Goal: Task Accomplishment & Management: Complete application form

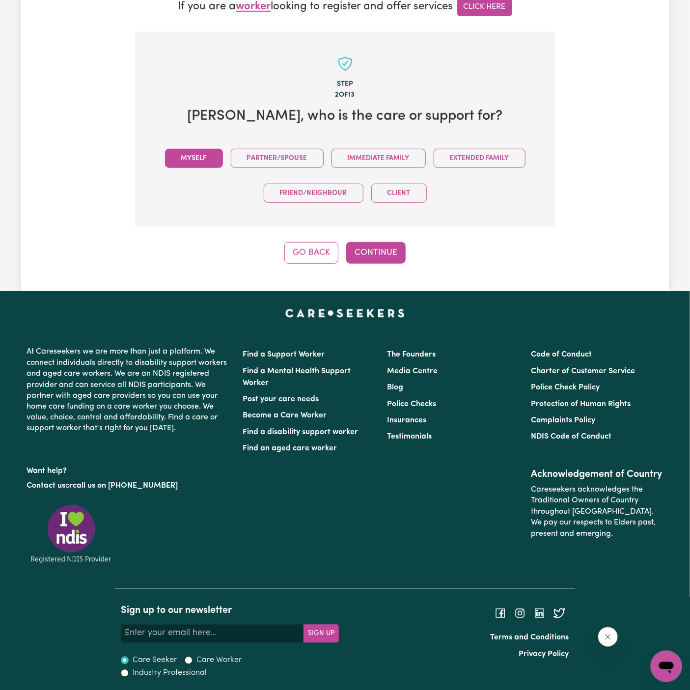
click at [205, 149] on button "Myself" at bounding box center [194, 158] width 58 height 19
click at [359, 247] on button "Continue" at bounding box center [375, 253] width 59 height 22
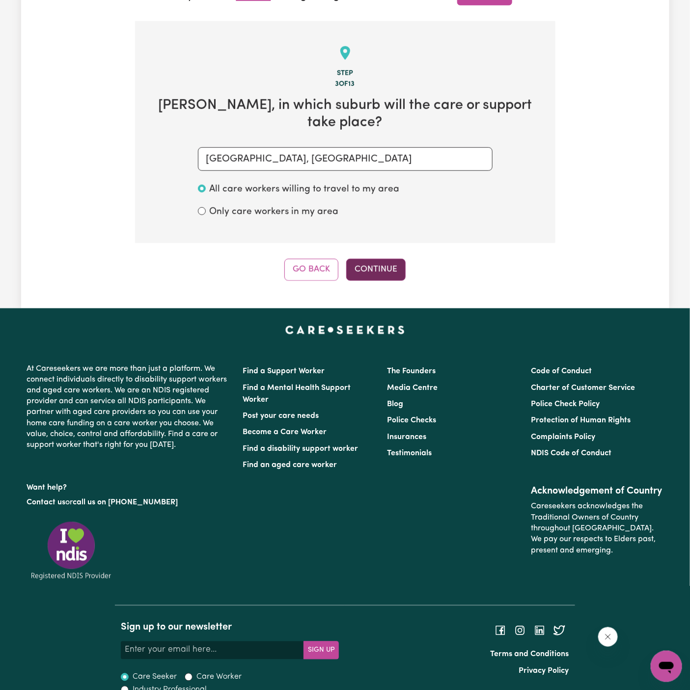
click at [381, 259] on button "Continue" at bounding box center [375, 270] width 59 height 22
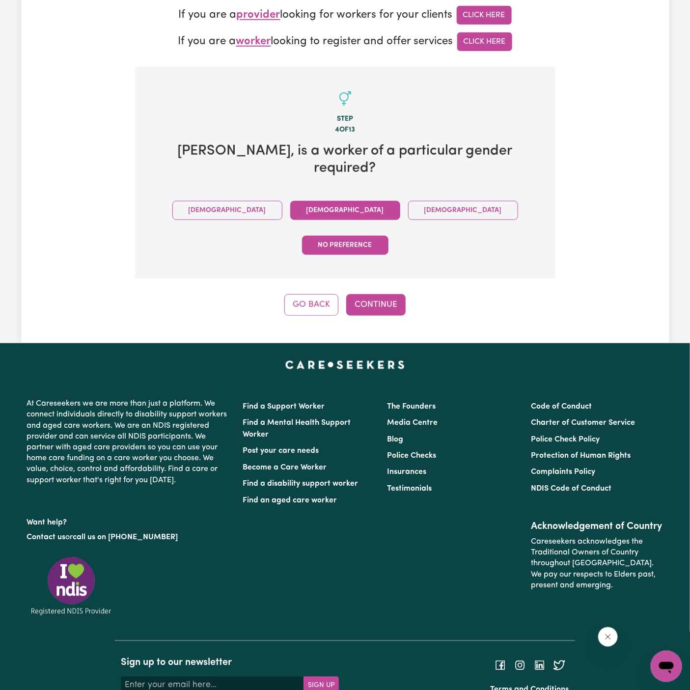
click at [301, 201] on button "Female" at bounding box center [345, 210] width 110 height 19
click at [388, 236] on button "No preference" at bounding box center [345, 245] width 86 height 19
click at [381, 294] on button "Continue" at bounding box center [375, 305] width 59 height 22
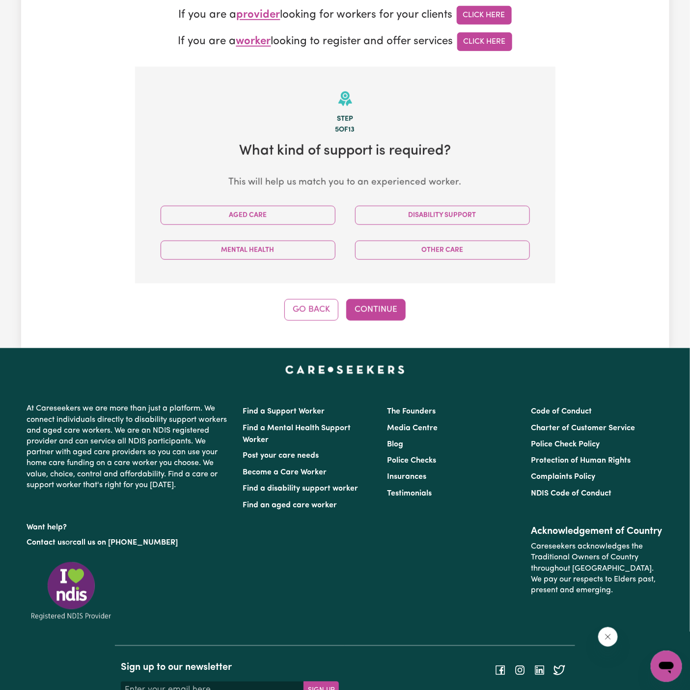
scroll to position [298, 0]
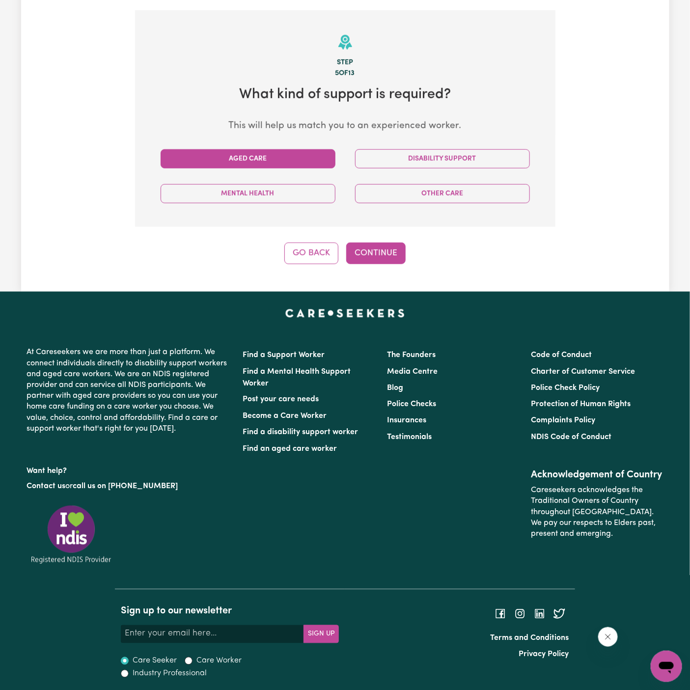
click at [310, 160] on button "Aged Care" at bounding box center [247, 158] width 175 height 19
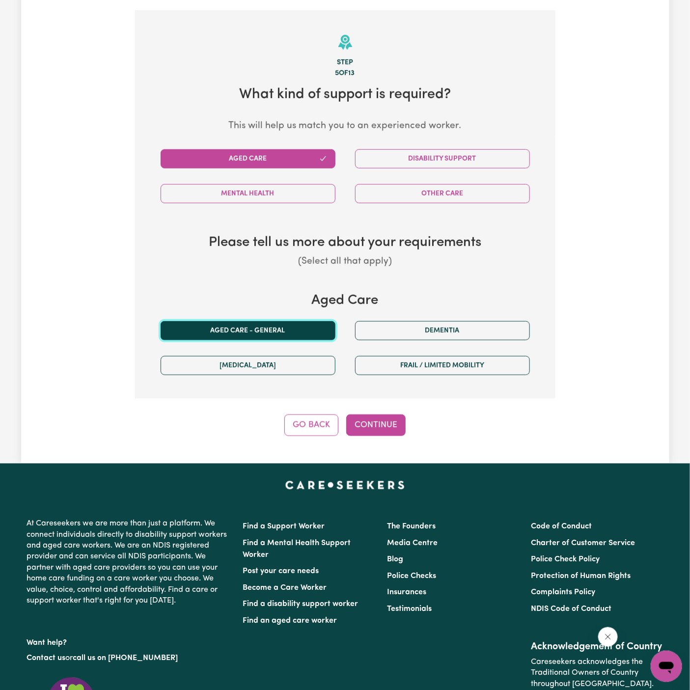
click at [296, 325] on button "Aged care - General" at bounding box center [247, 330] width 175 height 19
click at [377, 418] on button "Continue" at bounding box center [375, 425] width 59 height 22
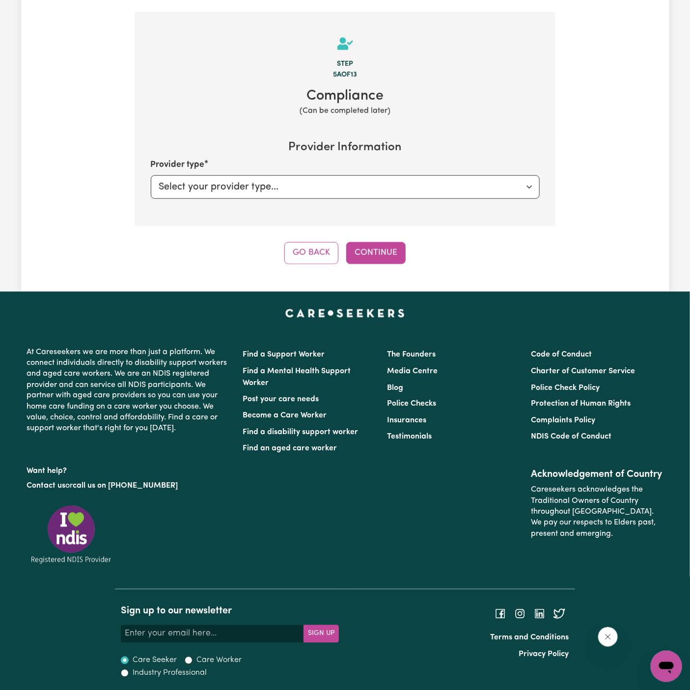
click at [369, 264] on div "Tell us your care and support requirements Welcome to Careseekers. We are excit…" at bounding box center [345, 14] width 648 height 554
click at [368, 263] on div "Tell us your care and support requirements Welcome to Careseekers. We are excit…" at bounding box center [345, 14] width 648 height 554
click at [402, 257] on button "Continue" at bounding box center [375, 253] width 59 height 22
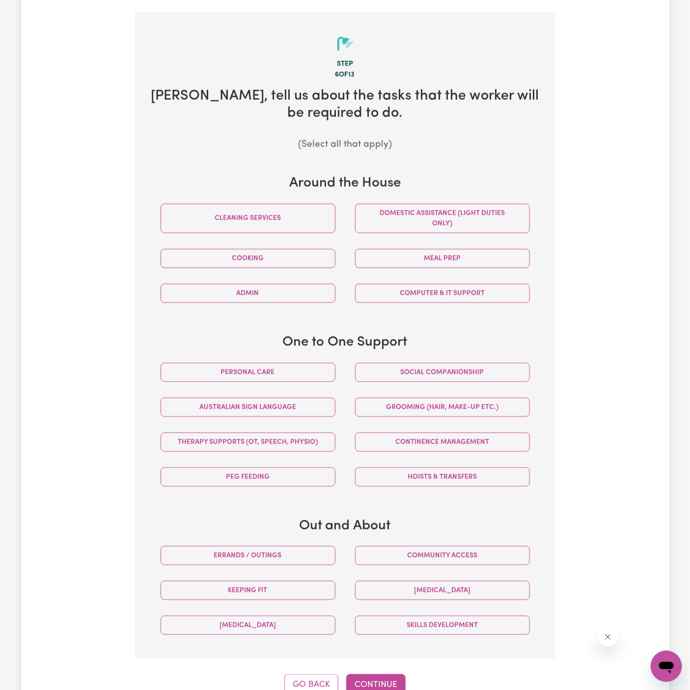
scroll to position [308, 0]
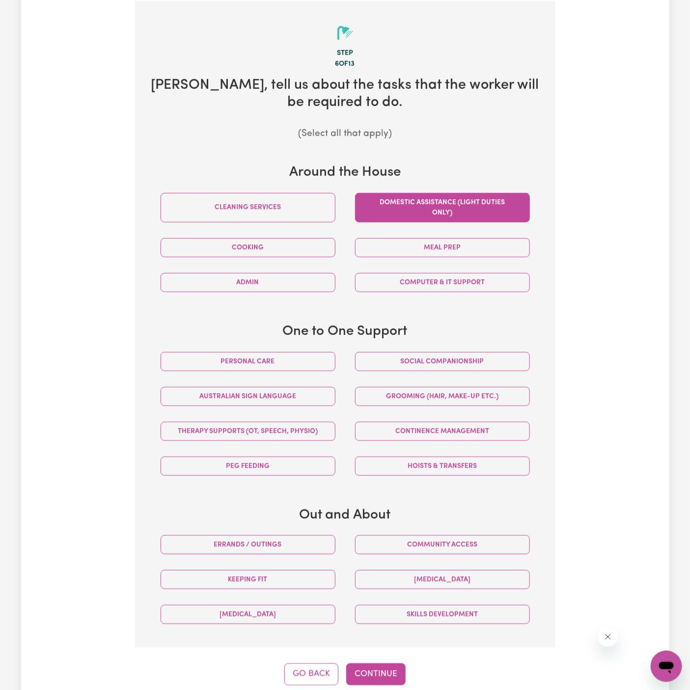
click at [452, 210] on button "Domestic assistance (light duties only)" at bounding box center [442, 207] width 175 height 29
click at [453, 194] on button "Domestic assistance (light duties only)" at bounding box center [442, 207] width 175 height 29
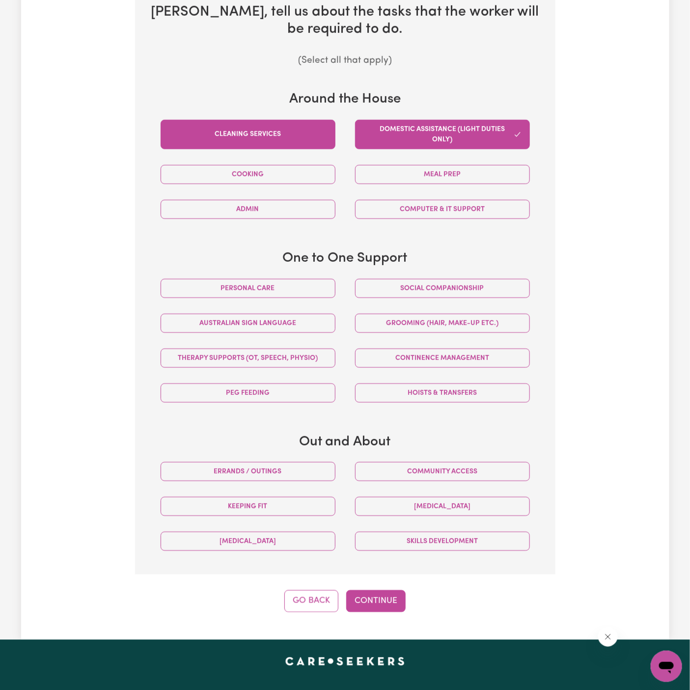
click at [281, 136] on button "Cleaning services" at bounding box center [247, 134] width 175 height 29
click at [384, 597] on button "Continue" at bounding box center [375, 601] width 59 height 22
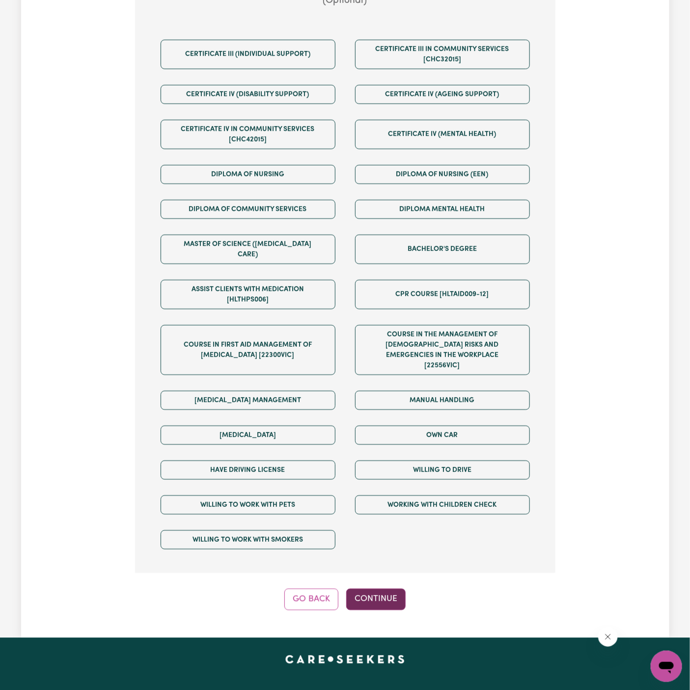
click at [384, 588] on button "Continue" at bounding box center [375, 599] width 59 height 22
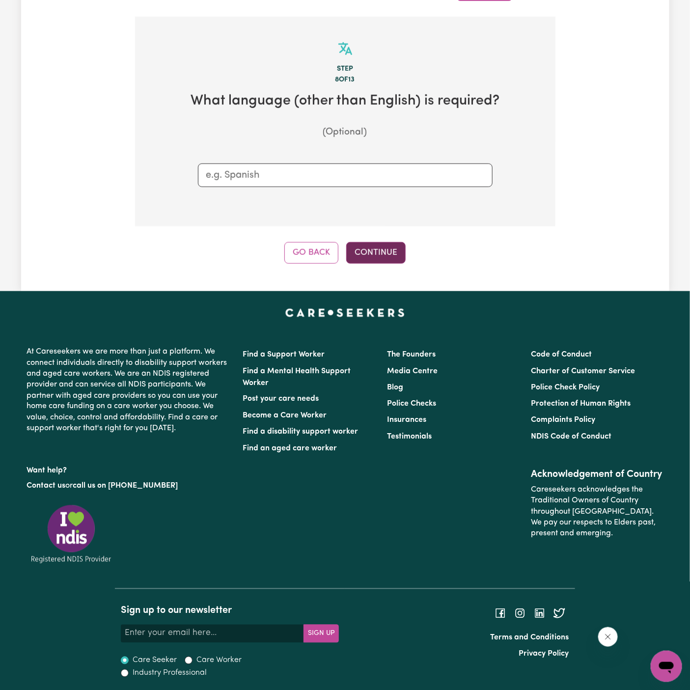
click at [379, 254] on button "Continue" at bounding box center [375, 253] width 59 height 22
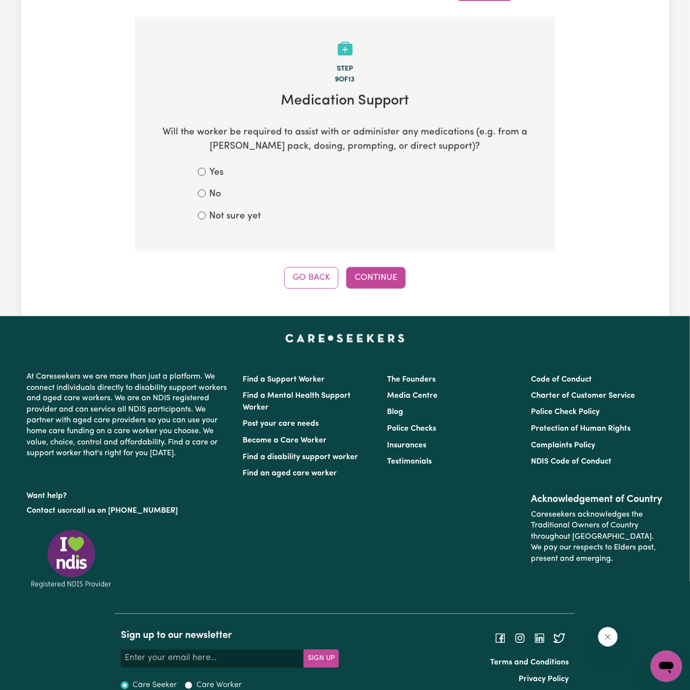
scroll to position [308, 0]
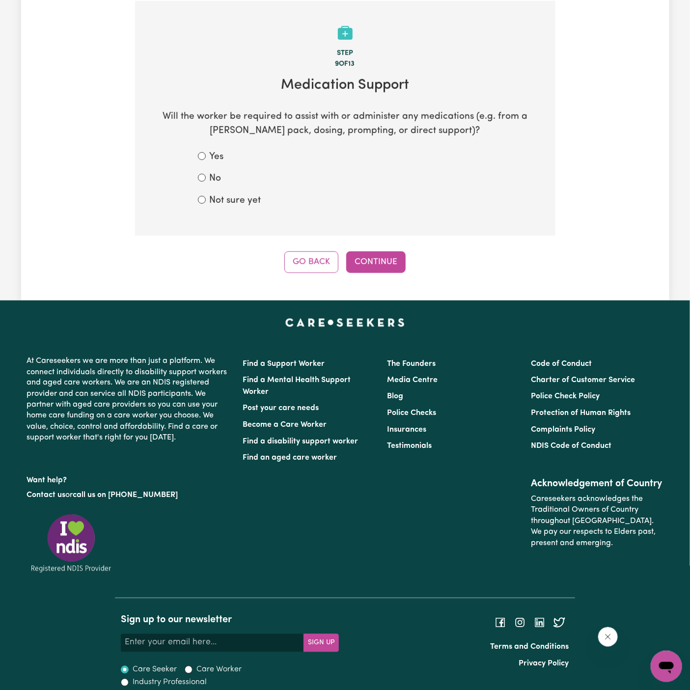
click at [224, 181] on div "No" at bounding box center [345, 179] width 294 height 14
drag, startPoint x: 333, startPoint y: 223, endPoint x: 232, endPoint y: 177, distance: 111.6
click at [232, 177] on section "Step 9 of 13 Medication Support Will the worker be required to assist with or a…" at bounding box center [345, 118] width 420 height 235
click at [232, 177] on div "No" at bounding box center [345, 179] width 294 height 14
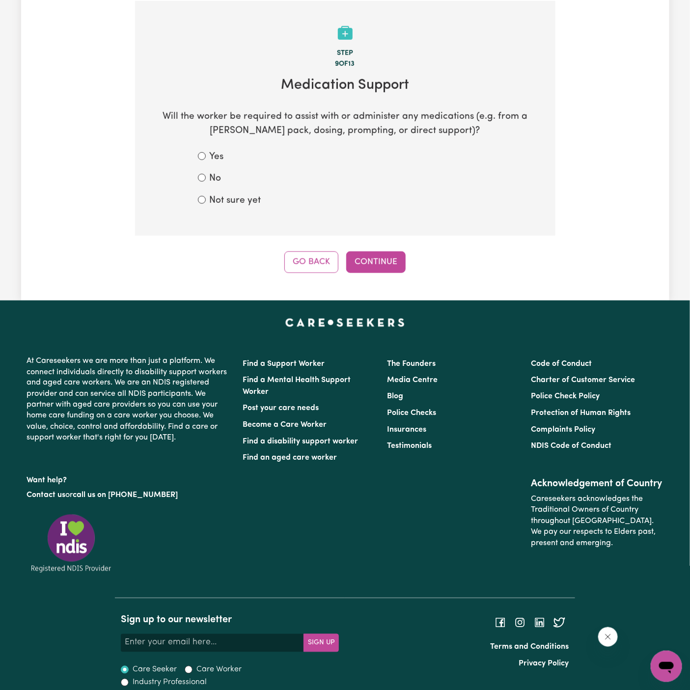
click at [204, 172] on div "No" at bounding box center [345, 179] width 294 height 14
click at [208, 181] on div "No" at bounding box center [345, 179] width 294 height 14
click at [200, 175] on input "No" at bounding box center [202, 178] width 8 height 8
radio input "true"
click at [377, 265] on button "Continue" at bounding box center [375, 262] width 59 height 22
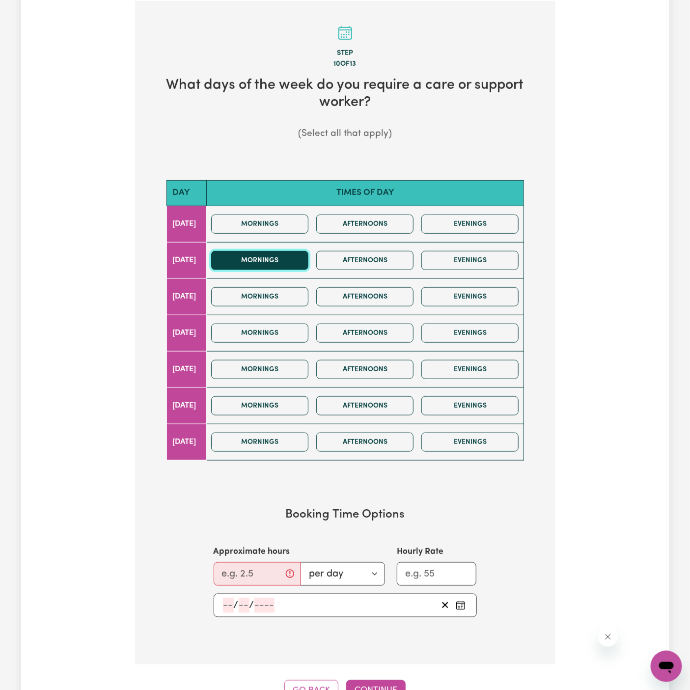
click at [294, 266] on button "Mornings" at bounding box center [259, 260] width 97 height 19
click at [298, 300] on button "Mornings" at bounding box center [259, 296] width 97 height 19
click at [262, 567] on input "Approximate hours" at bounding box center [256, 574] width 87 height 24
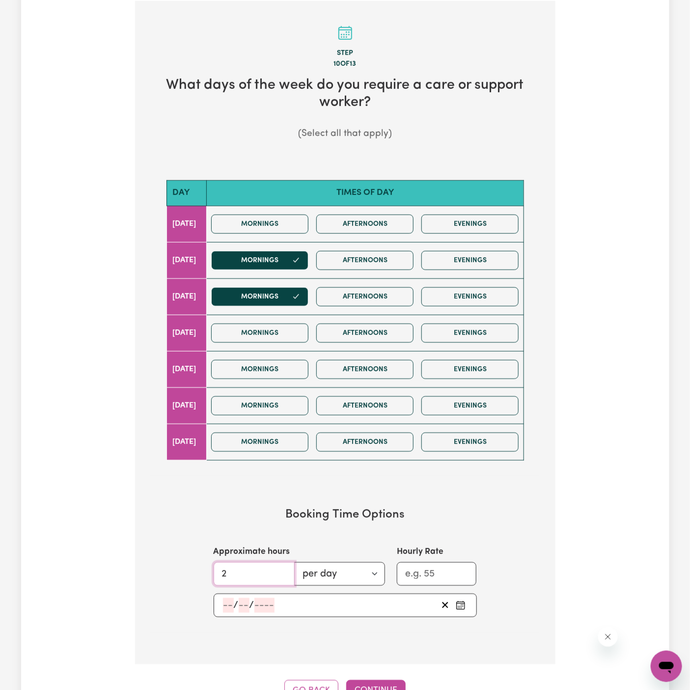
type input "2"
click at [227, 601] on input "number" at bounding box center [228, 605] width 11 height 15
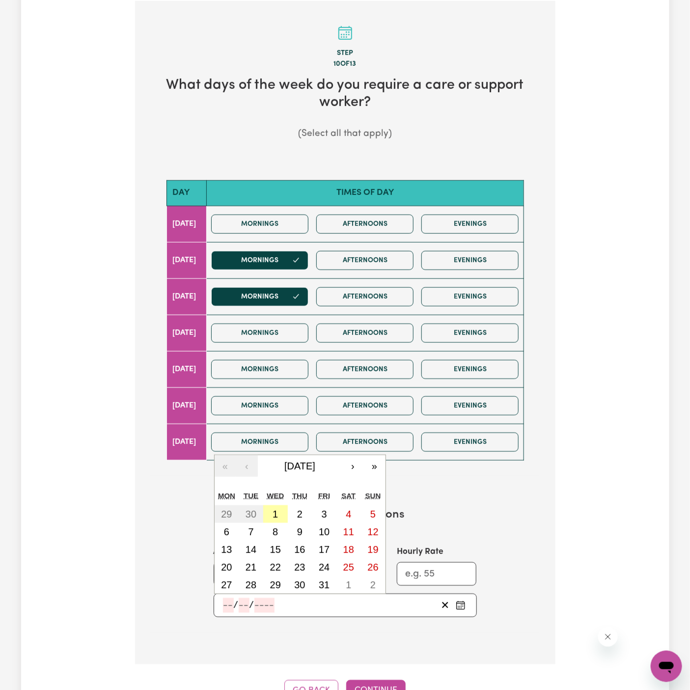
click at [277, 514] on abbr "1" at bounding box center [274, 513] width 5 height 11
type input "2025-10-01"
type input "1"
type input "10"
type input "2025"
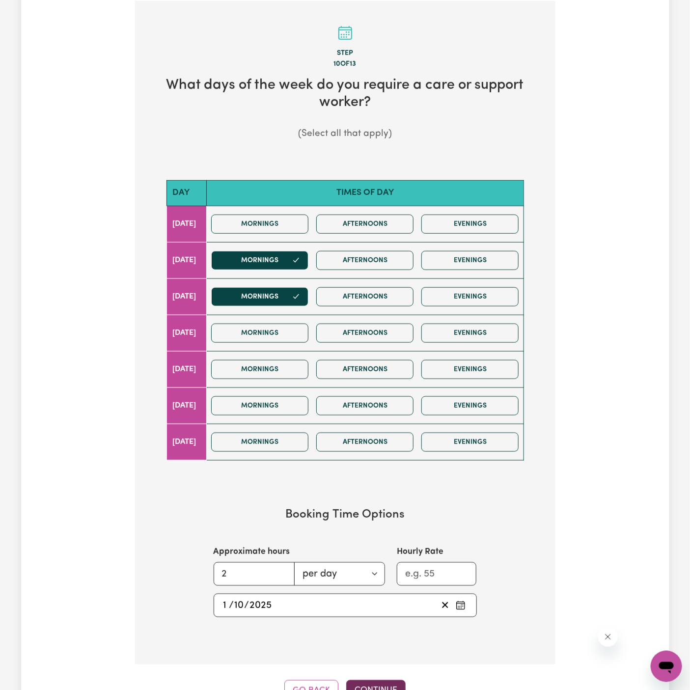
click at [373, 680] on button "Continue" at bounding box center [375, 691] width 59 height 22
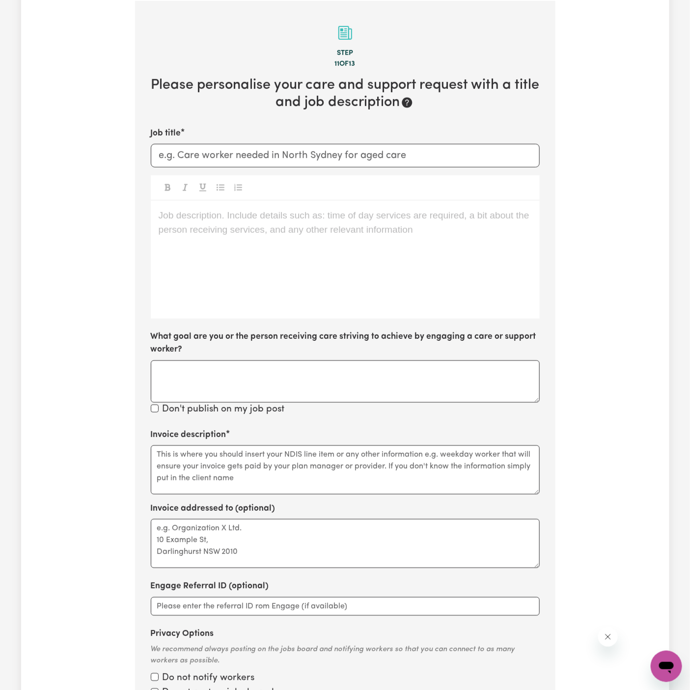
click at [452, 238] on div "Job description. Include details such as: time of day services are required, a …" at bounding box center [345, 260] width 389 height 118
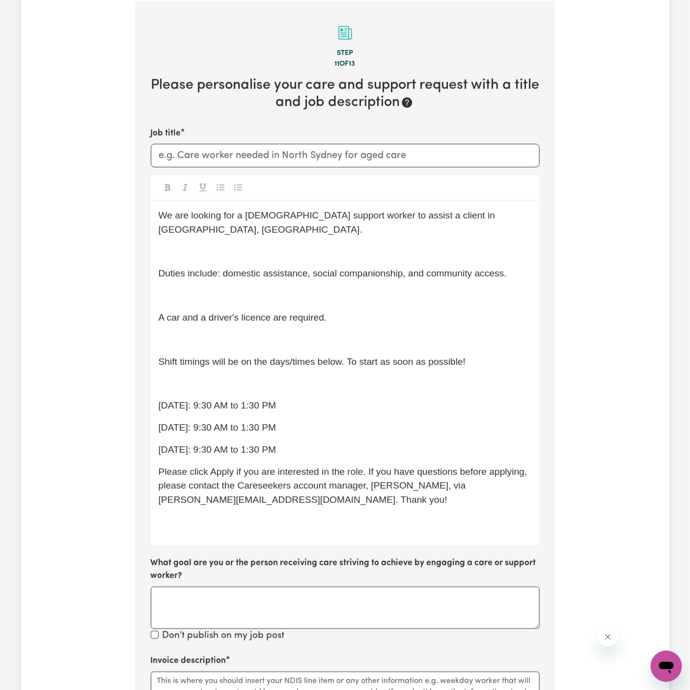
click at [396, 273] on div "We are looking for a female support worker to assist a client in Quakers Hill, …" at bounding box center [345, 373] width 389 height 344
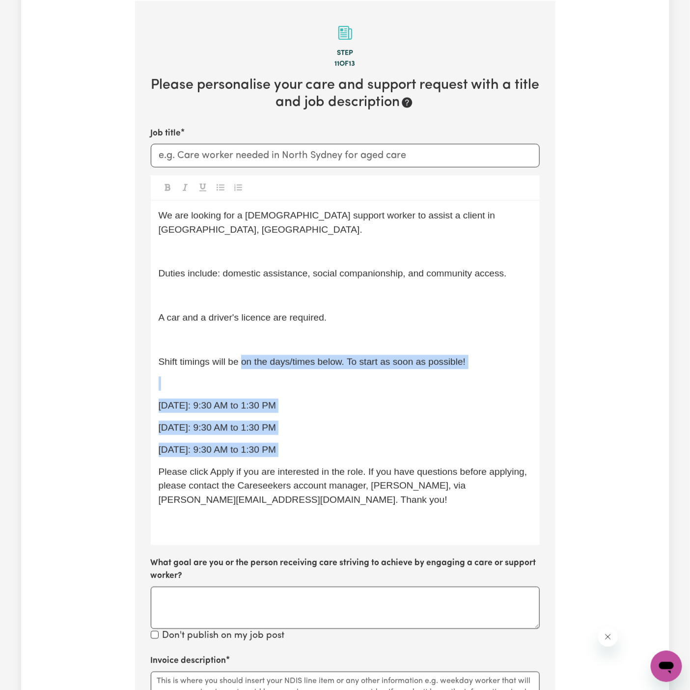
drag, startPoint x: 334, startPoint y: 444, endPoint x: 243, endPoint y: 350, distance: 130.5
click at [243, 350] on div "We are looking for a female support worker to assist a client in Quakers Hill, …" at bounding box center [345, 373] width 389 height 344
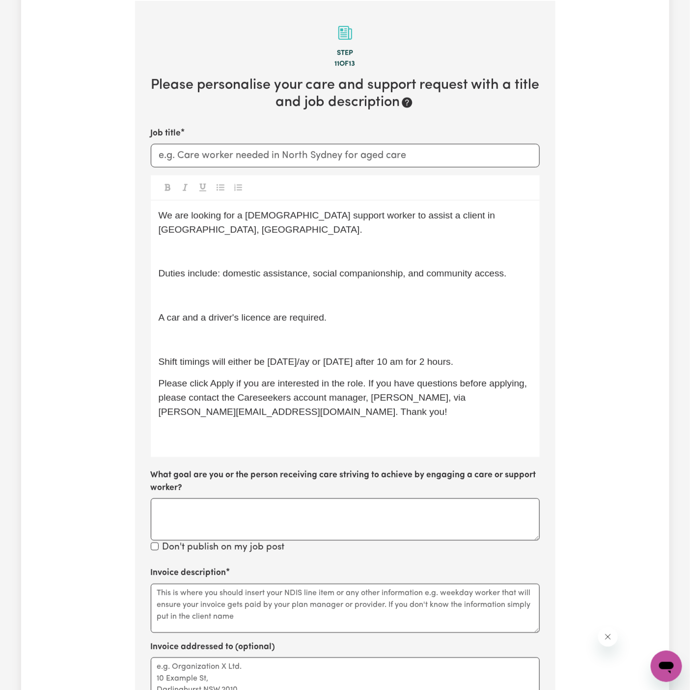
click at [337, 376] on p "Please click Apply if you are interested in the role. If you have questions bef…" at bounding box center [345, 397] width 373 height 42
click at [312, 356] on span "Shift timings will either be Tuesday/ay or Wednesday after 10 am for 2 hours." at bounding box center [306, 361] width 295 height 10
click at [343, 333] on p "﻿" at bounding box center [345, 340] width 373 height 14
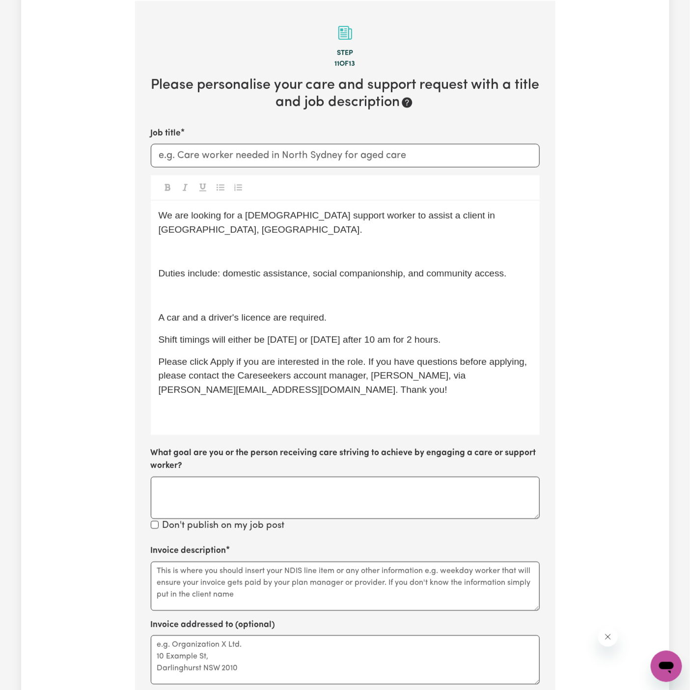
click at [282, 312] on span "A car and a driver's licence are required." at bounding box center [243, 317] width 168 height 10
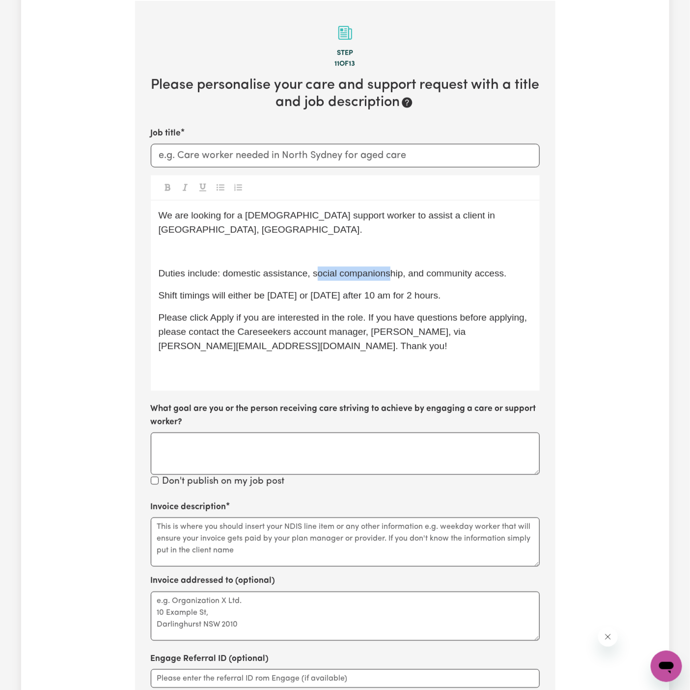
drag, startPoint x: 316, startPoint y: 262, endPoint x: 405, endPoint y: 262, distance: 89.8
click at [405, 268] on span "Duties include: domestic assistance, social companionship, and community access." at bounding box center [333, 273] width 348 height 10
click at [564, 257] on div "Tell us your care and support requirements Welcome to Careseekers. We are excit…" at bounding box center [345, 293] width 648 height 1079
drag, startPoint x: 522, startPoint y: 259, endPoint x: 384, endPoint y: 260, distance: 137.9
click at [384, 266] on p "Duties include: domestic assistance, social companionship, and community access." at bounding box center [345, 273] width 373 height 14
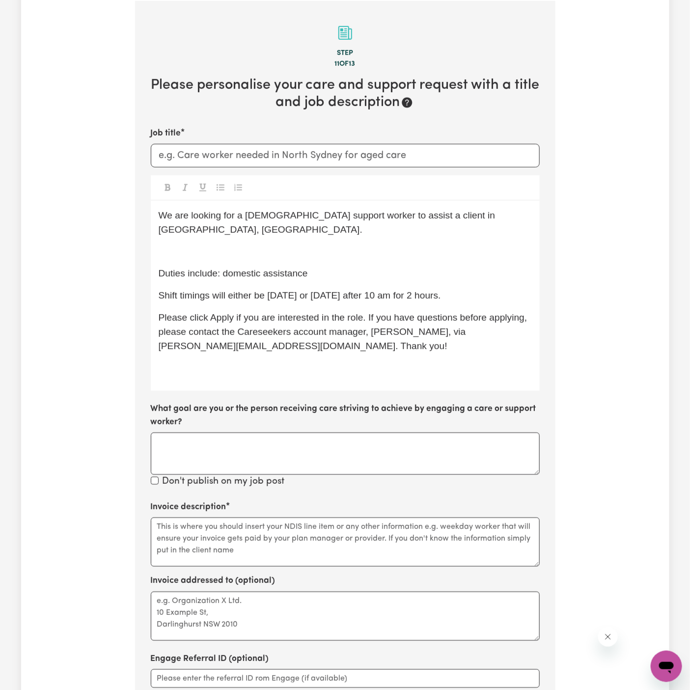
click at [371, 266] on p "Duties include: domestic assistance" at bounding box center [345, 273] width 373 height 14
click at [371, 245] on p "﻿" at bounding box center [345, 252] width 373 height 14
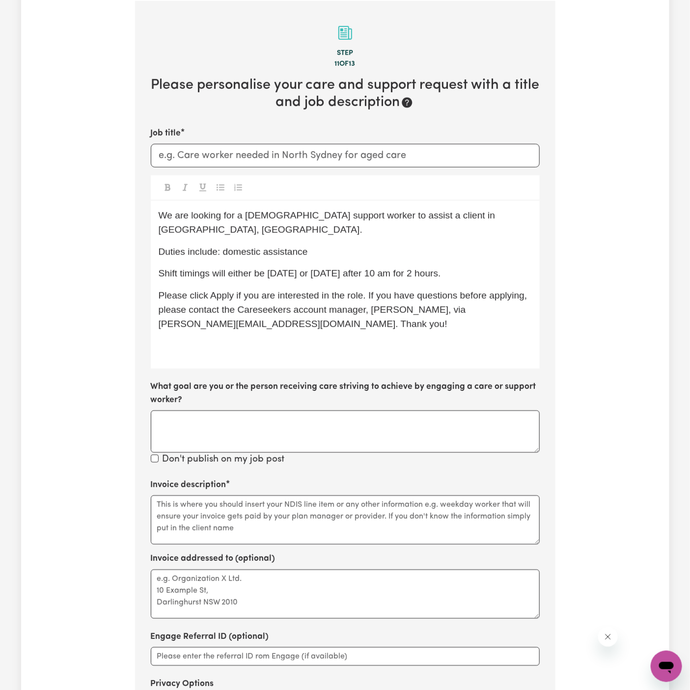
click at [263, 219] on span "We are looking for a female support worker to assist a client in Quakers Hill, …" at bounding box center [328, 222] width 339 height 25
click at [356, 225] on div "We are looking for a support worker to assist a client in Quakers Hill, NSW. Du…" at bounding box center [345, 285] width 389 height 168
click at [349, 215] on span "We are looking for a support worker to assist a client in Quakers Hill, NSW." at bounding box center [326, 222] width 334 height 25
drag, startPoint x: 440, startPoint y: 216, endPoint x: 488, endPoint y: 218, distance: 48.6
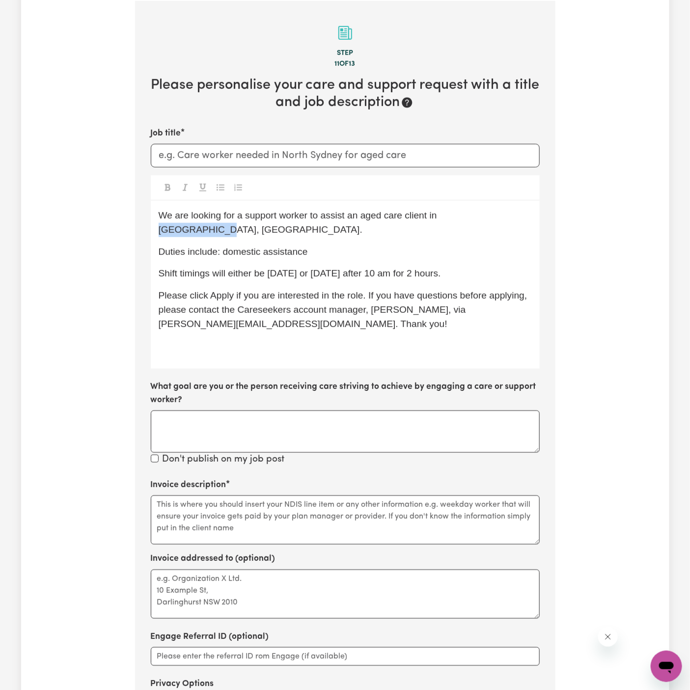
click at [439, 218] on span "We are looking for a support worker to assist an aged care client in Quakers Hi…" at bounding box center [299, 222] width 281 height 25
click at [337, 155] on input "Job title" at bounding box center [345, 156] width 389 height 24
paste input "Support Worker Needed In Quakers Hill, NSW"
click at [493, 245] on p "Duties include: domestic assistance" at bounding box center [345, 252] width 373 height 14
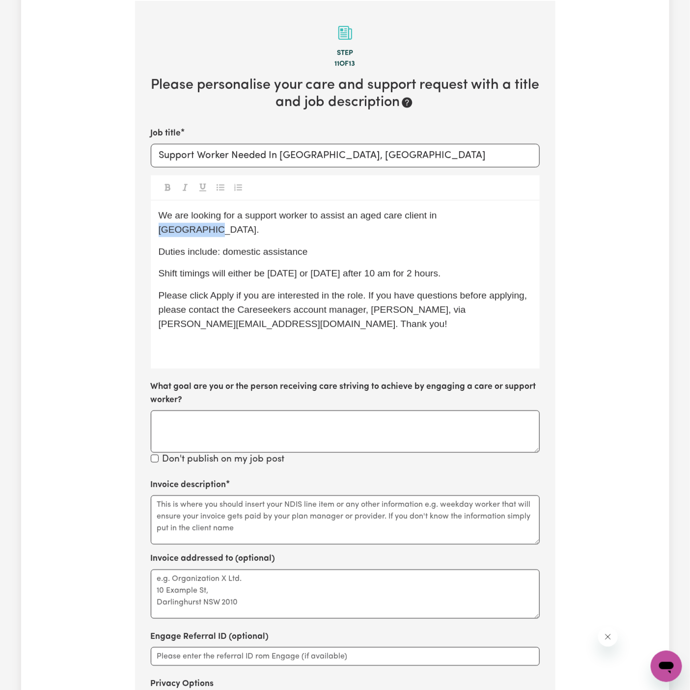
drag, startPoint x: 436, startPoint y: 216, endPoint x: 489, endPoint y: 216, distance: 53.0
click at [439, 216] on span "We are looking for a support worker to assist an aged care client in Bondi Beac…" at bounding box center [299, 222] width 281 height 25
copy span "Bondi Beach"
click at [439, 216] on span "We are looking for a support worker to assist an aged care client in Bondi Beac…" at bounding box center [299, 222] width 281 height 25
click at [439, 219] on span "We are looking for a support worker to assist an aged care client in Bondi Beac…" at bounding box center [299, 222] width 281 height 25
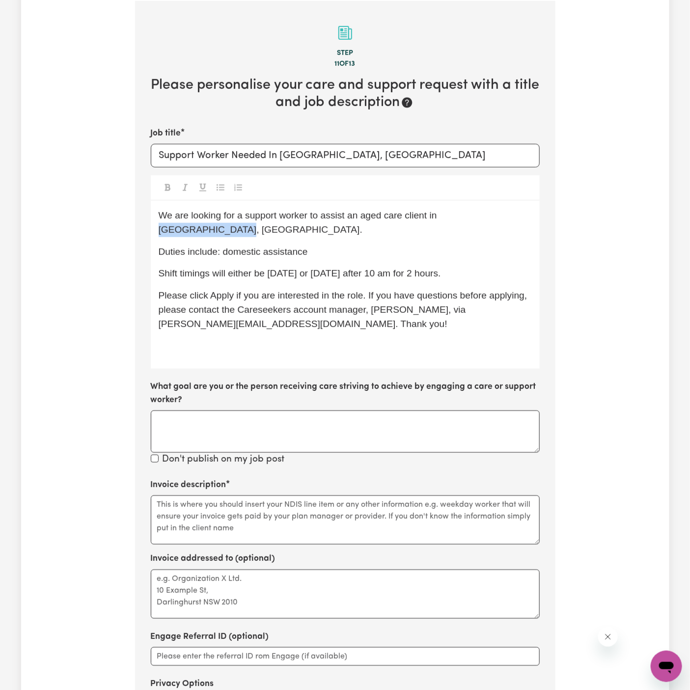
drag, startPoint x: 437, startPoint y: 215, endPoint x: 516, endPoint y: 217, distance: 79.0
click at [439, 217] on span "We are looking for a support worker to assist an aged care client in Bondi Beac…" at bounding box center [299, 222] width 281 height 25
copy span "Bondi Beach, NSW."
click at [388, 138] on div "Job title Support Worker Needed In Quakers Hill, NSW" at bounding box center [345, 147] width 389 height 40
drag, startPoint x: 382, startPoint y: 158, endPoint x: 281, endPoint y: 156, distance: 100.6
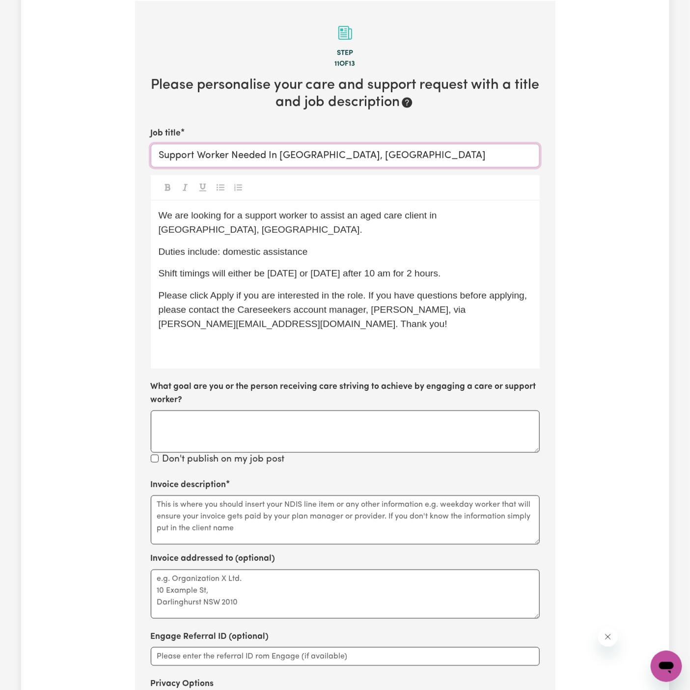
click at [281, 156] on input "Support Worker Needed In Quakers Hill, NSW" at bounding box center [345, 156] width 389 height 24
paste input "Bondi Beach, NSW."
type input "Support Worker Needed In Bondi Beach, NSW"
click at [330, 195] on div at bounding box center [345, 188] width 389 height 26
click at [328, 245] on p "Duties include: domestic assistance" at bounding box center [345, 252] width 373 height 14
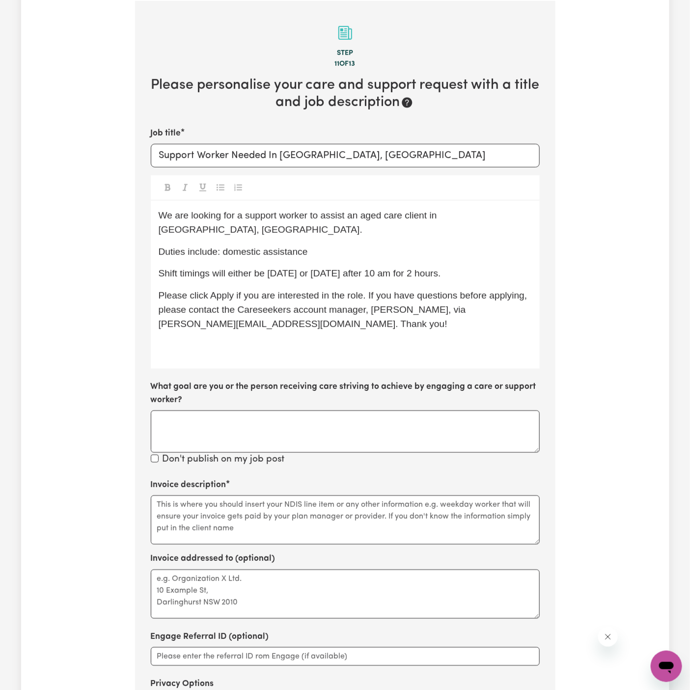
click at [269, 268] on span "Shift timings will either be Tuesday or Wednesday after 10 am for 2 hours." at bounding box center [300, 273] width 282 height 10
click at [322, 289] on p "Please click Apply if you are interested in the role. If you have questions bef…" at bounding box center [345, 310] width 373 height 42
click at [344, 268] on span "Shift timings will either be fortnightly Tuesday or Wednesday after 10 am for 2…" at bounding box center [322, 273] width 326 height 10
click at [382, 290] on span "Please click Apply if you are interested in the role. If you have questions bef…" at bounding box center [344, 309] width 371 height 39
click at [410, 245] on p "Duties include: domestic assistance" at bounding box center [345, 252] width 373 height 14
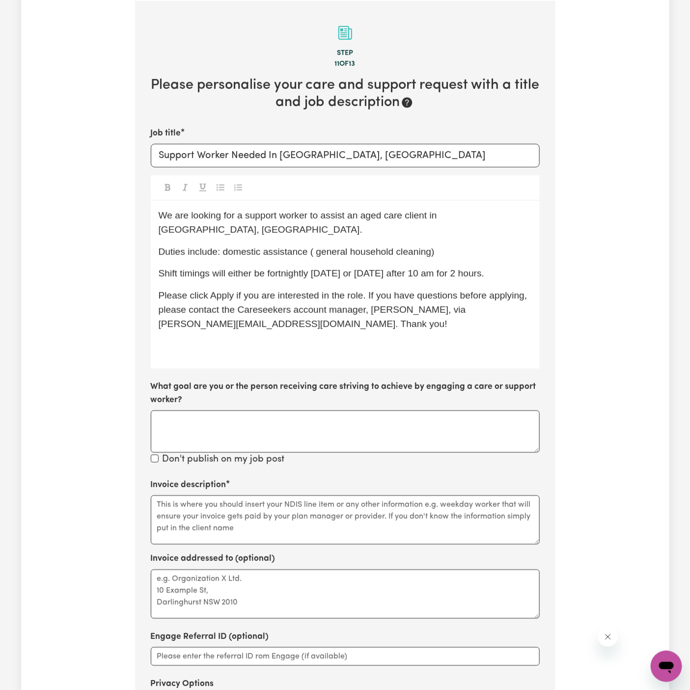
click at [315, 246] on span "Duties include: domestic assistance ( general household cleaning)" at bounding box center [297, 251] width 276 height 10
click at [400, 245] on p "Duties include: domestic assistance ( including general household cleaning)" at bounding box center [345, 252] width 373 height 14
click at [316, 246] on span "Duties include: domestic assistance ( including general household cleaning)" at bounding box center [317, 251] width 316 height 10
click at [355, 268] on span "Shift timings will either be fortnightly on Tuesday or Wednesday after 10 am fo…" at bounding box center [322, 273] width 326 height 10
click at [508, 245] on p "Duties include: domestic assistance (including general household cleaning)" at bounding box center [345, 252] width 373 height 14
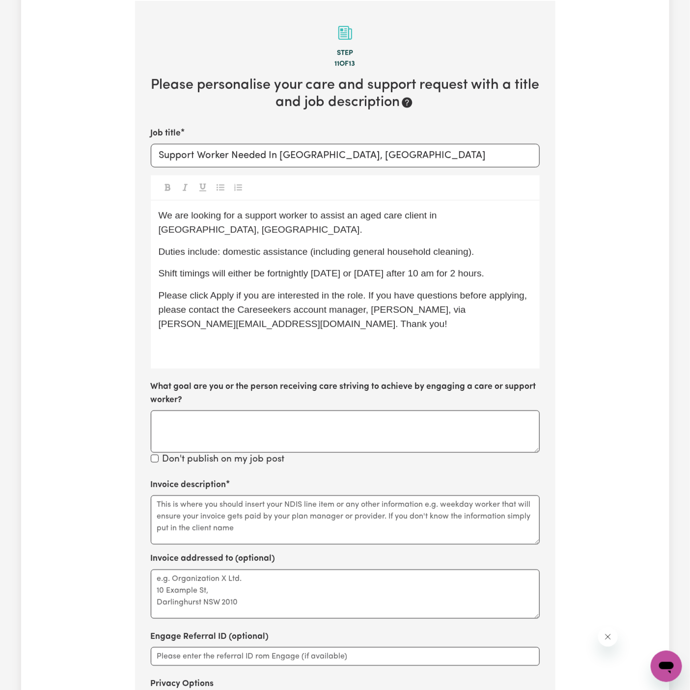
click at [264, 341] on div "We are looking for a support worker to assist an aged care client in Bondi Beac…" at bounding box center [345, 285] width 389 height 168
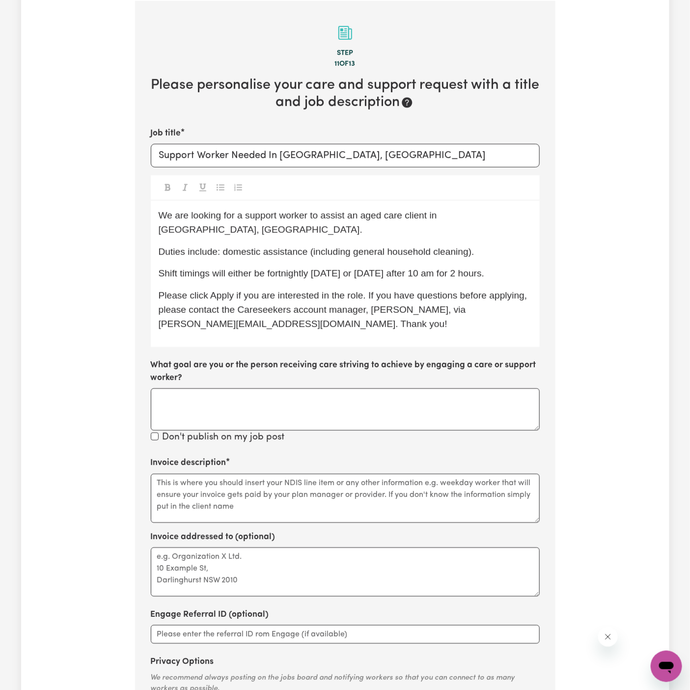
drag, startPoint x: 587, startPoint y: 225, endPoint x: 539, endPoint y: 233, distance: 48.7
click at [571, 225] on div "Tell us your care and support requirements Welcome to Careseekers. We are excit…" at bounding box center [345, 271] width 648 height 1035
drag, startPoint x: 221, startPoint y: 240, endPoint x: 206, endPoint y: 225, distance: 21.5
click at [206, 225] on div "We are looking for a support worker to assist an aged care client in Bondi Beac…" at bounding box center [345, 274] width 389 height 146
click at [224, 246] on span "Duties include: domestic assistance (including general household cleaning)." at bounding box center [317, 251] width 316 height 10
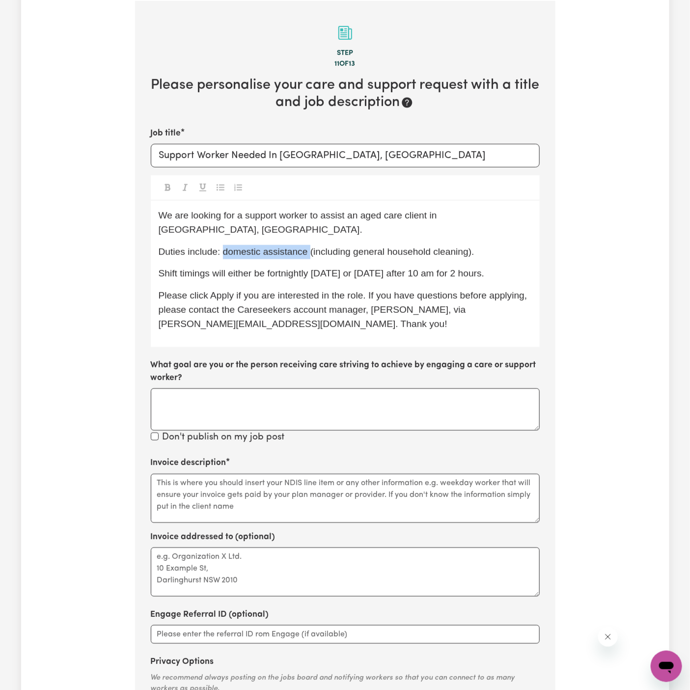
drag, startPoint x: 224, startPoint y: 236, endPoint x: 308, endPoint y: 225, distance: 84.7
click at [308, 225] on div "We are looking for a support worker to assist an aged care client in Bondi Beac…" at bounding box center [345, 274] width 389 height 146
copy span "Duties include:"
click at [272, 248] on div "We are looking for a support worker to assist an aged care client in Bondi Beac…" at bounding box center [345, 274] width 389 height 146
drag, startPoint x: 225, startPoint y: 241, endPoint x: 308, endPoint y: 237, distance: 83.5
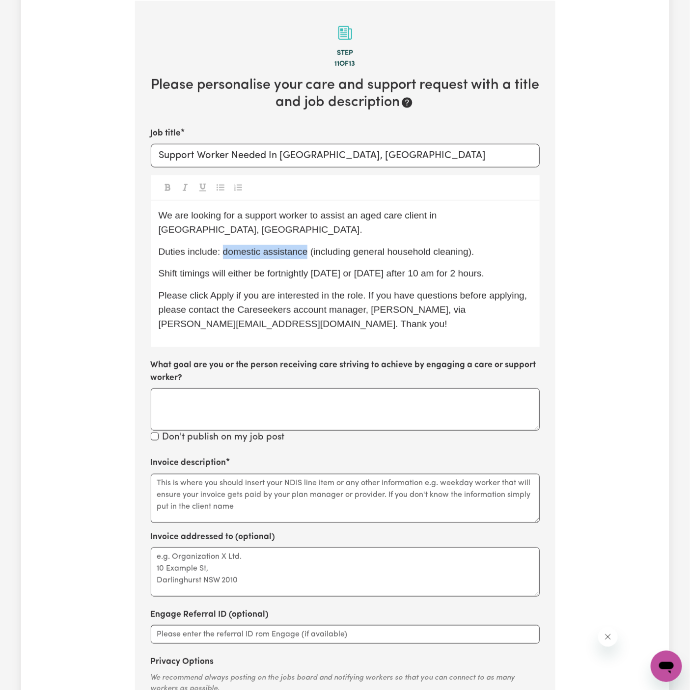
click at [308, 246] on span "Duties include: domestic assistance (including general household cleaning)." at bounding box center [317, 251] width 316 height 10
copy span "domestic assistance"
click at [283, 474] on textarea "Invoice description" at bounding box center [345, 498] width 389 height 49
paste textarea "domestic assistance"
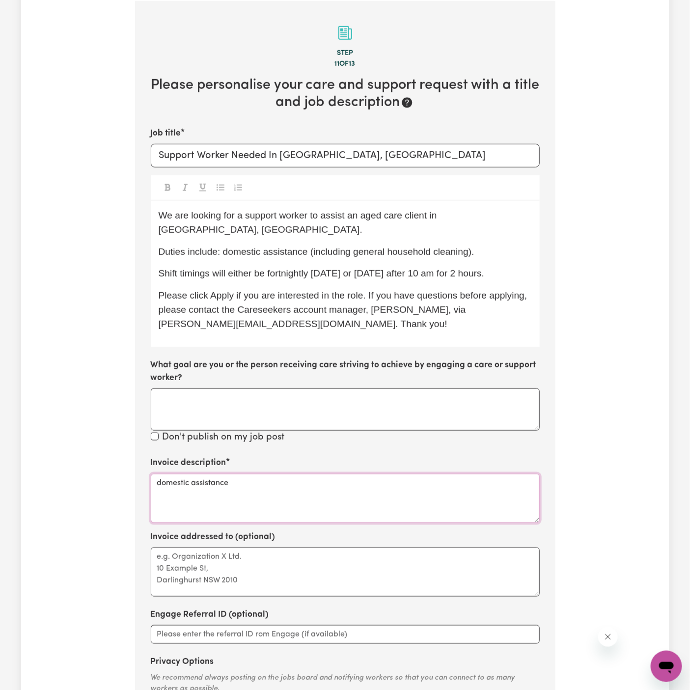
type textarea "domestic assistance"
click at [294, 547] on textarea "Invoice addressed to (optional)" at bounding box center [345, 571] width 389 height 49
click at [435, 547] on textarea "Invoice addressed to (optional)" at bounding box center [345, 571] width 389 height 49
paste textarea "Vitality Club"
type textarea "c/o Vitality Club"
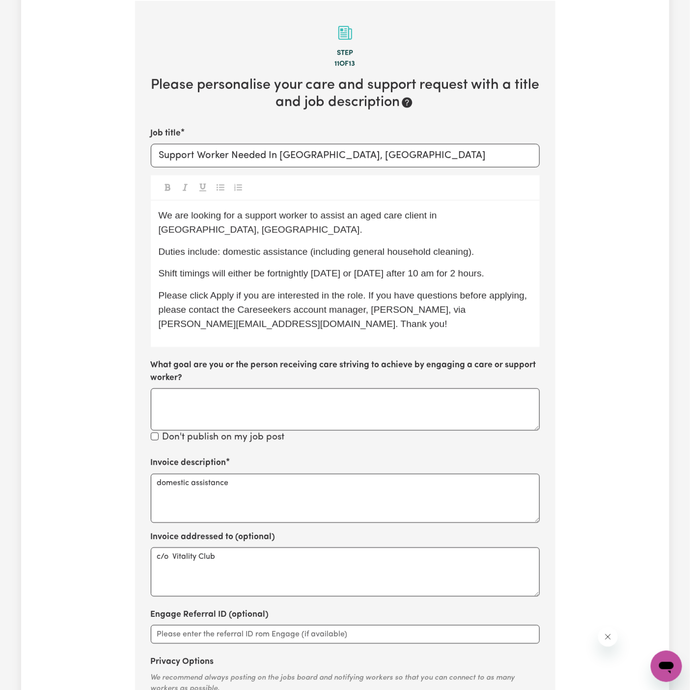
click at [313, 246] on span "Duties include: domestic assistance (including general household cleaning)." at bounding box center [317, 251] width 316 height 10
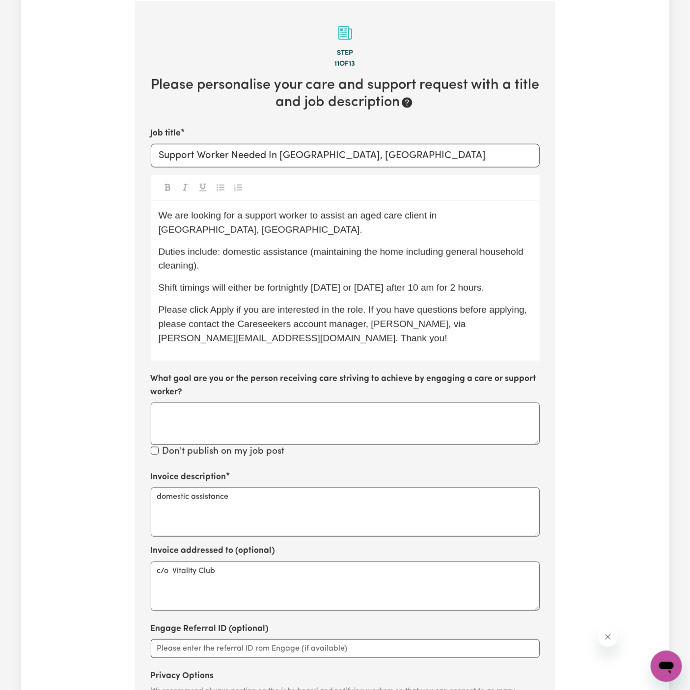
click at [362, 281] on p "Shift timings will either be fortnightly on Tuesday or Wednesday after 10 am fo…" at bounding box center [345, 288] width 373 height 14
click at [480, 281] on p "Shift timings will either be fortnightly on Tuesday or Wednesday after 10 am fo…" at bounding box center [345, 288] width 373 height 14
click at [525, 281] on p "Shift timings will either be fortnightly on Tuesday or Wednesday after 10 am fo…" at bounding box center [345, 288] width 373 height 14
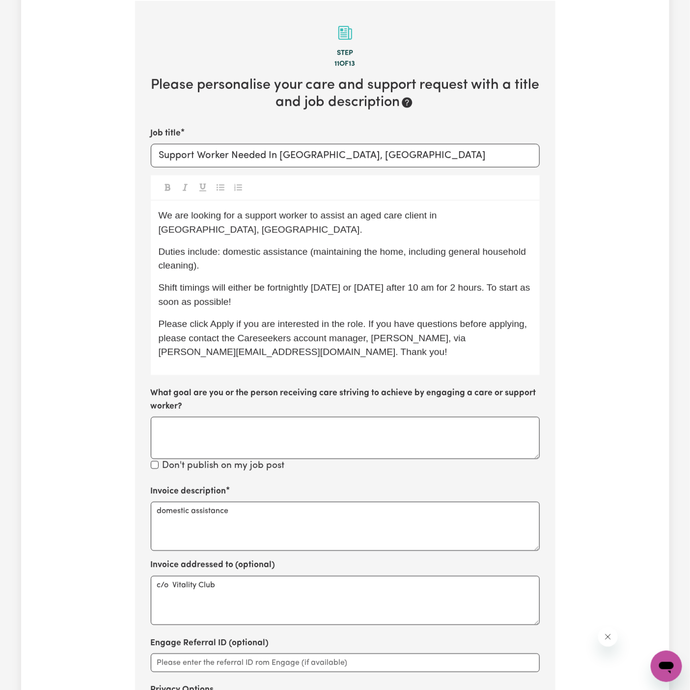
click at [390, 317] on p "Please click Apply if you are interested in the role. If you have questions bef…" at bounding box center [345, 338] width 373 height 42
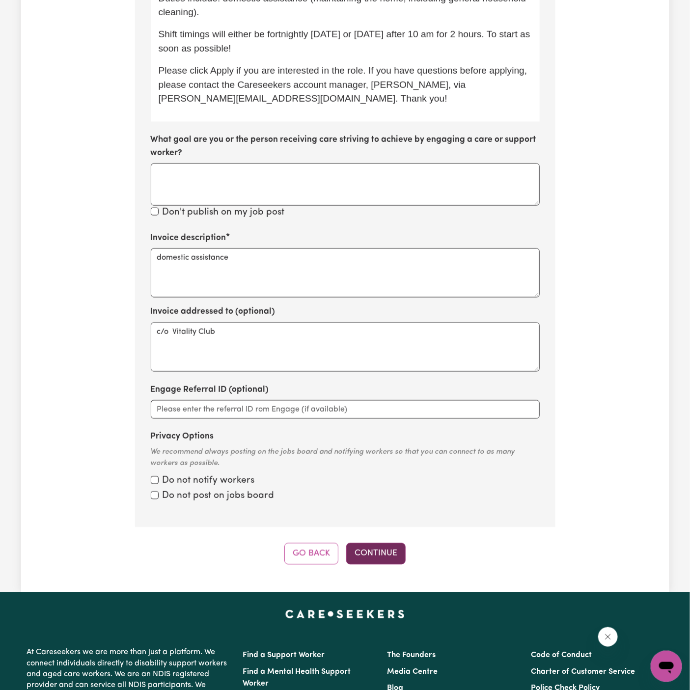
click at [380, 543] on button "Continue" at bounding box center [375, 554] width 59 height 22
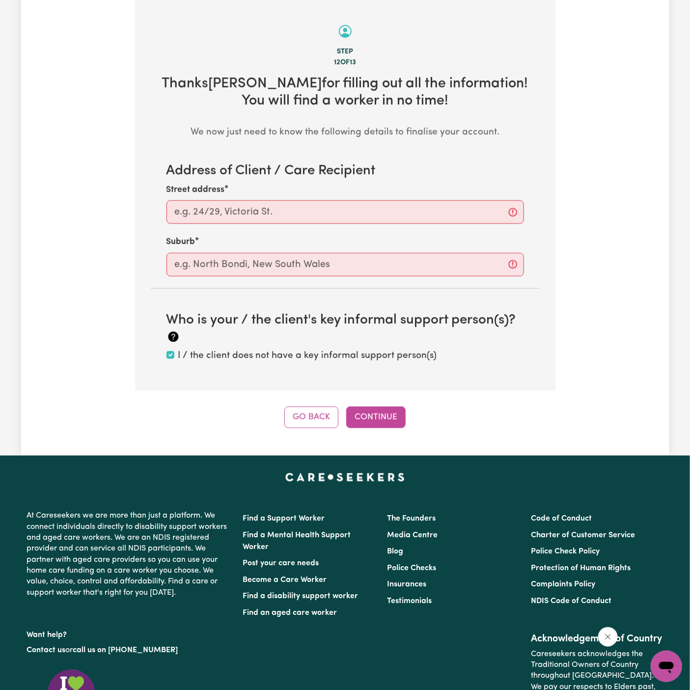
scroll to position [308, 0]
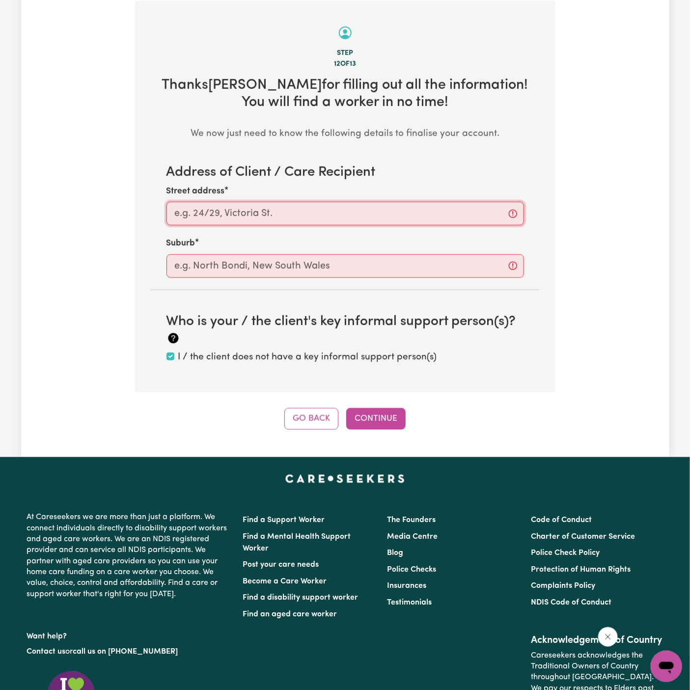
click at [386, 221] on input "Street address" at bounding box center [344, 214] width 357 height 24
paste input "Bondi Beach"
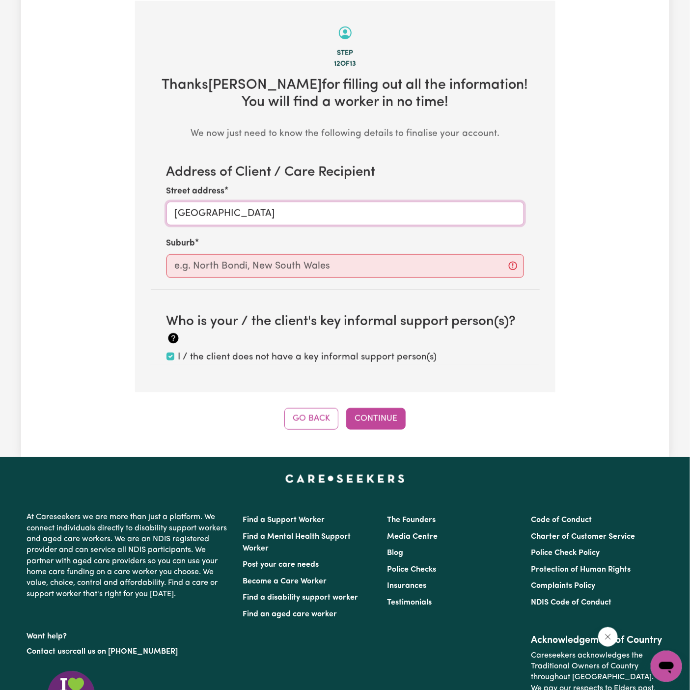
type input "Bondi Beach"
click at [366, 258] on input "text" at bounding box center [344, 266] width 357 height 24
paste input "Bondi Beach"
type input "Bondi Beach"
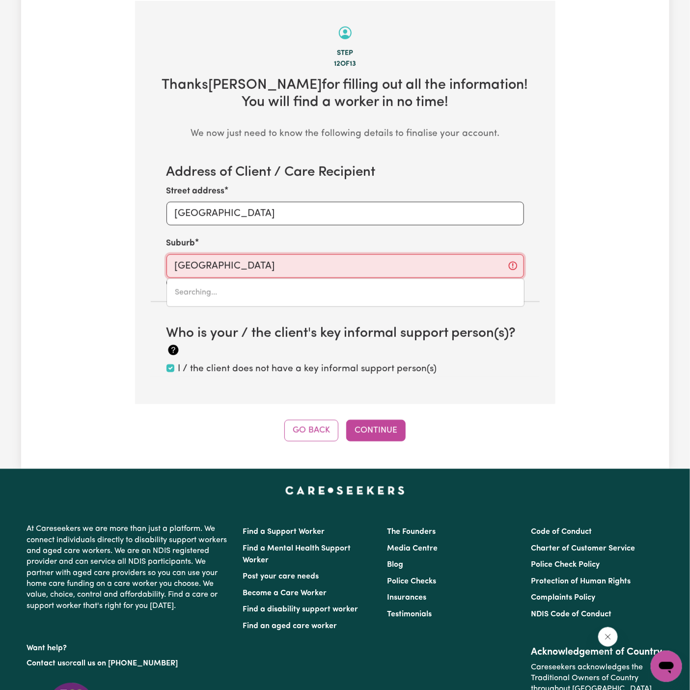
type input "Bondi Beach, New South Wales, 2026"
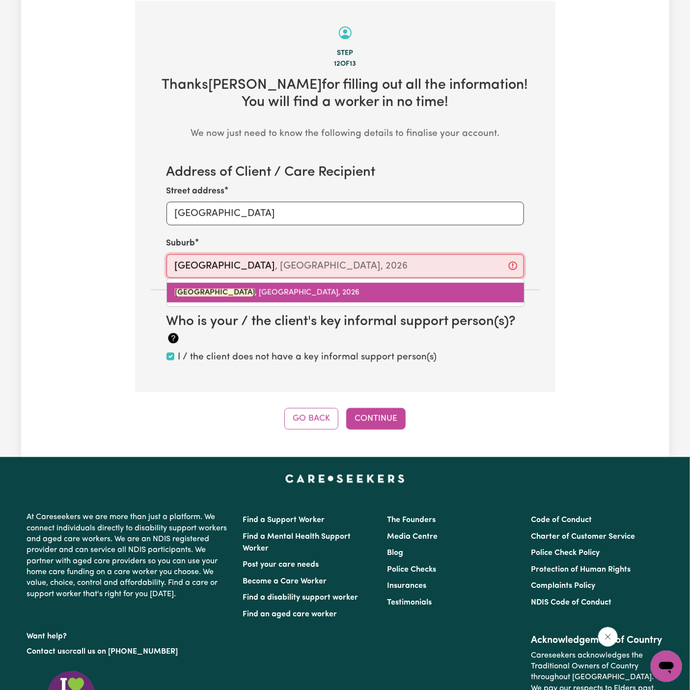
click at [287, 300] on link "BONDI BEACH , New South Wales, 2026" at bounding box center [345, 293] width 357 height 20
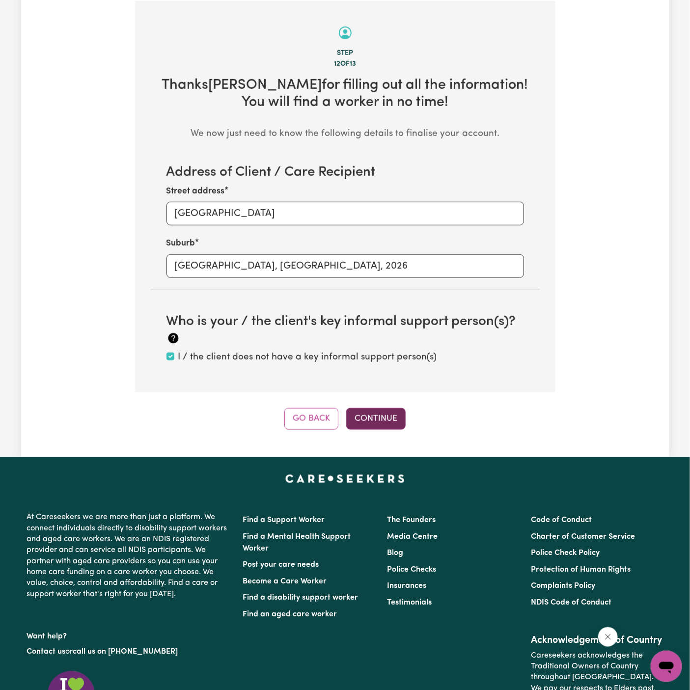
click at [391, 420] on button "Continue" at bounding box center [375, 419] width 59 height 22
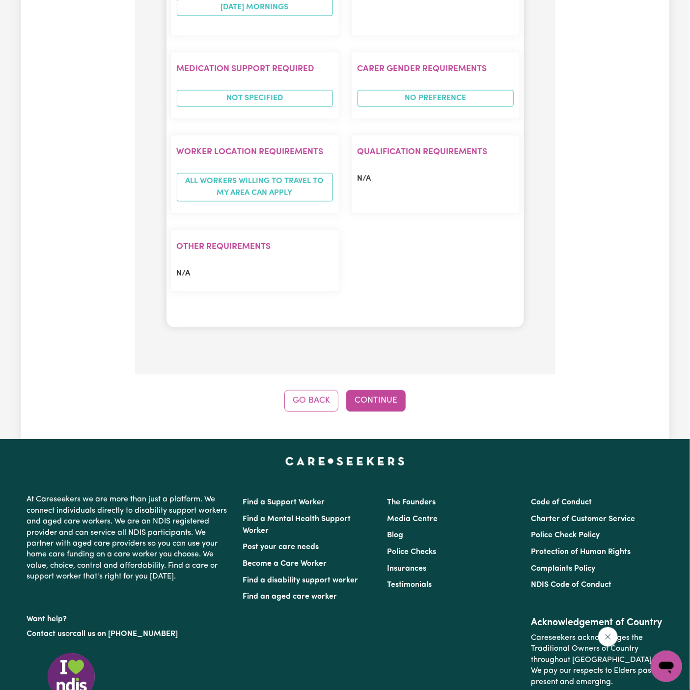
scroll to position [1164, 0]
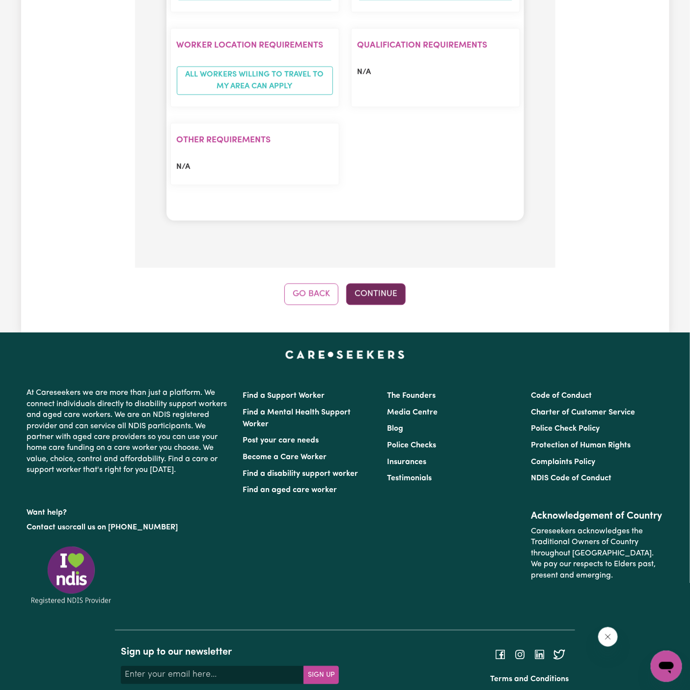
click at [393, 283] on button "Continue" at bounding box center [375, 294] width 59 height 22
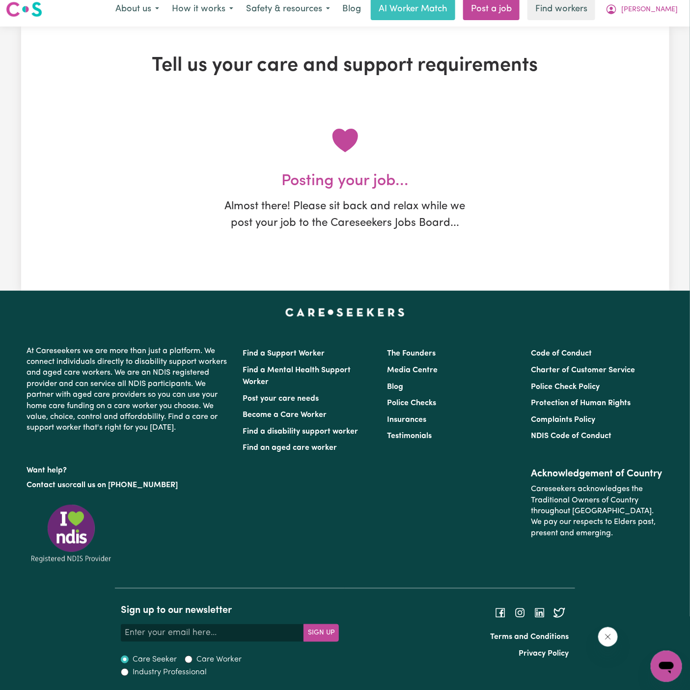
scroll to position [0, 0]
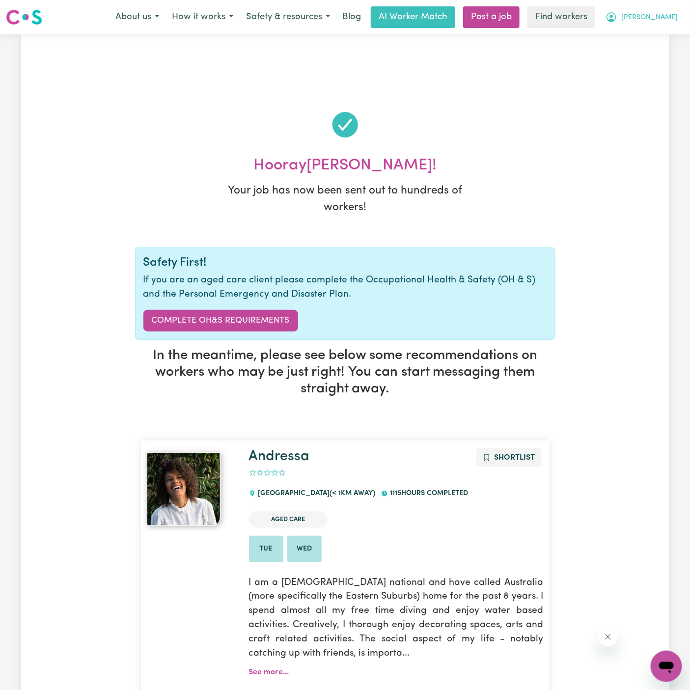
click at [672, 19] on span "[PERSON_NAME]" at bounding box center [649, 17] width 56 height 11
click at [668, 34] on link "My Dashboard" at bounding box center [645, 38] width 78 height 19
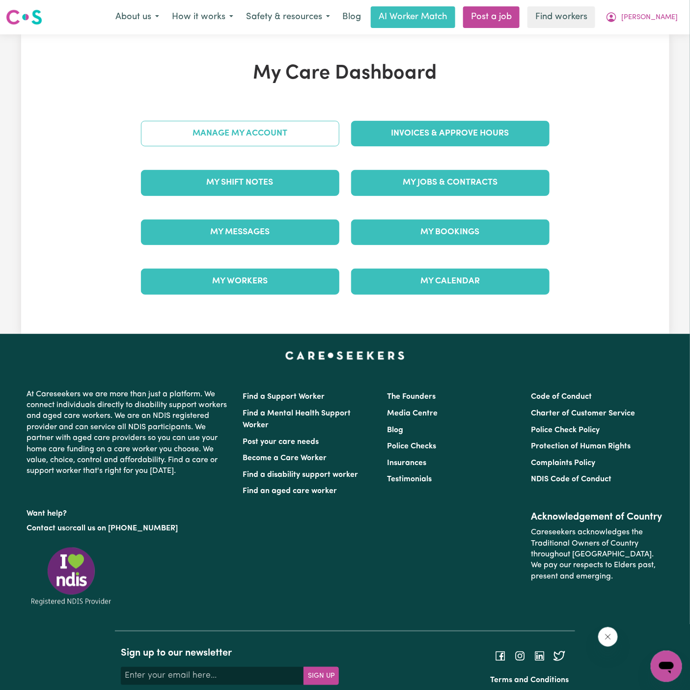
click at [310, 138] on link "Manage My Account" at bounding box center [240, 134] width 198 height 26
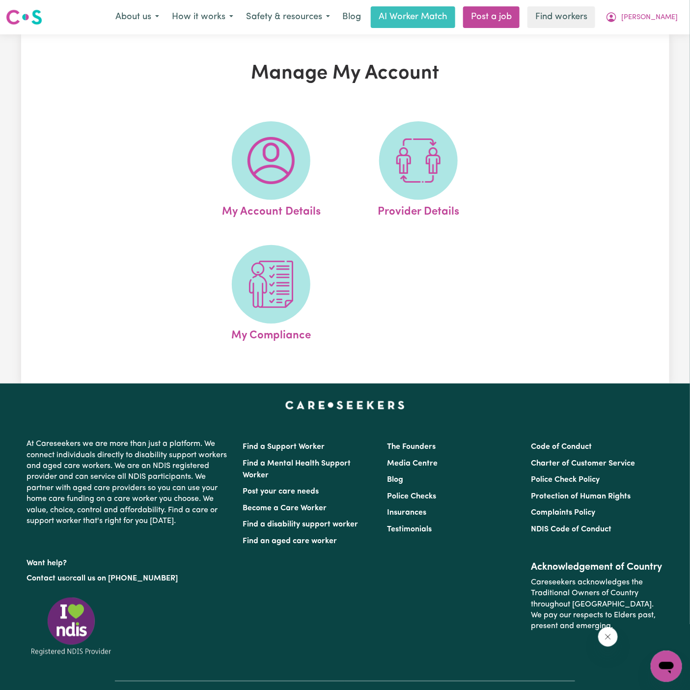
click at [310, 138] on link "My Account Details" at bounding box center [270, 170] width 141 height 99
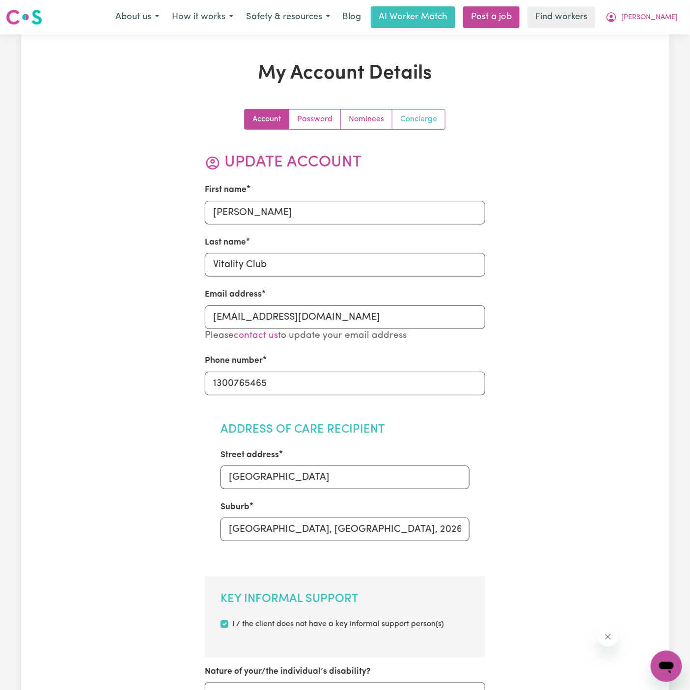
click at [413, 118] on link "Concierge" at bounding box center [418, 119] width 53 height 20
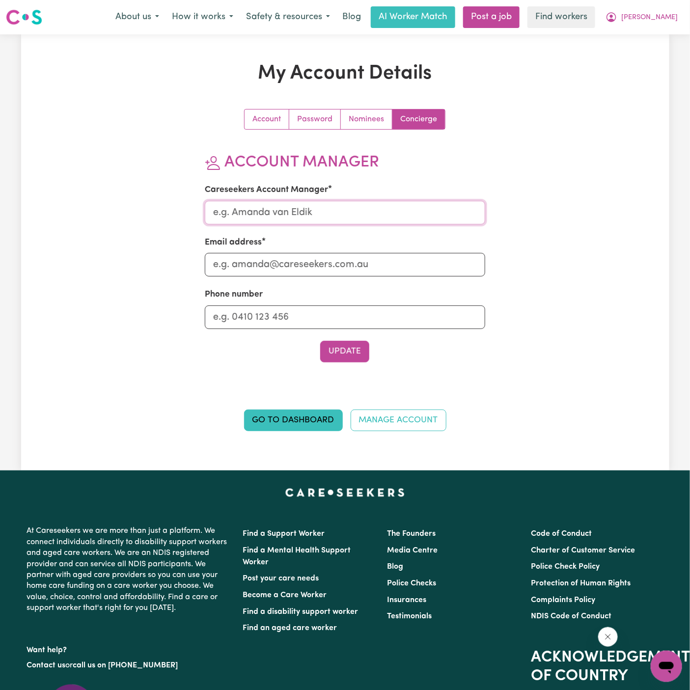
click at [391, 216] on input "Careseekers Account Manager" at bounding box center [345, 213] width 280 height 24
type input "Annie"
click at [356, 260] on input "Email address" at bounding box center [345, 265] width 280 height 24
type input "annie@careseekers.com.au"
click at [369, 323] on input "Phone number" at bounding box center [345, 317] width 280 height 24
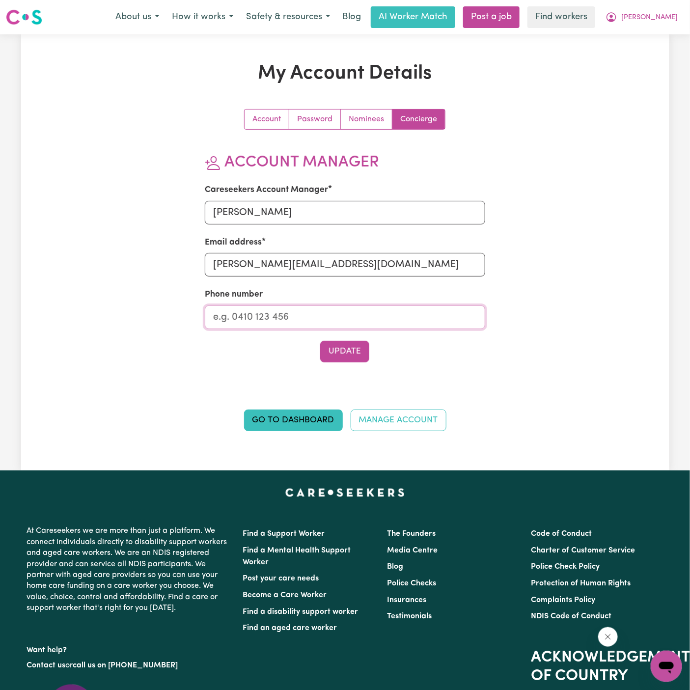
type input "1300765465"
click at [347, 350] on button "Update" at bounding box center [344, 352] width 49 height 22
click at [362, 112] on link "Nominees" at bounding box center [367, 119] width 52 height 20
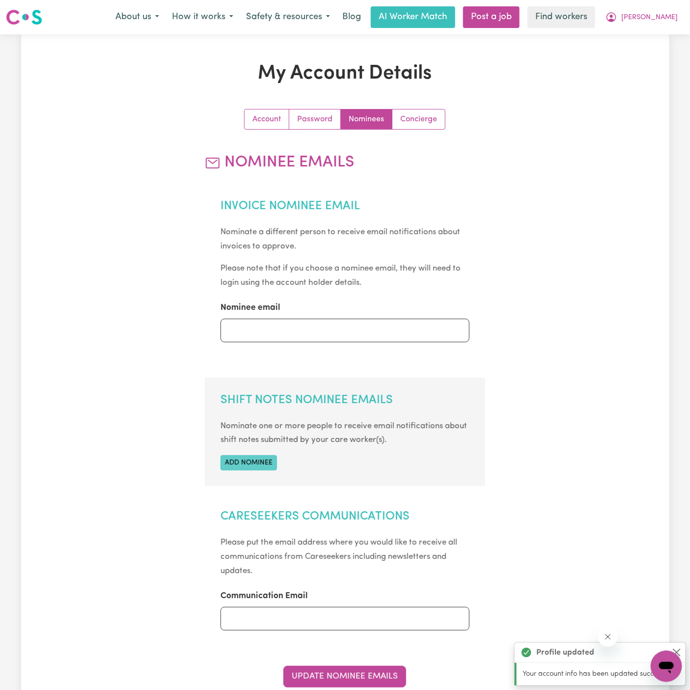
click at [267, 466] on button "Add nominee" at bounding box center [248, 462] width 56 height 15
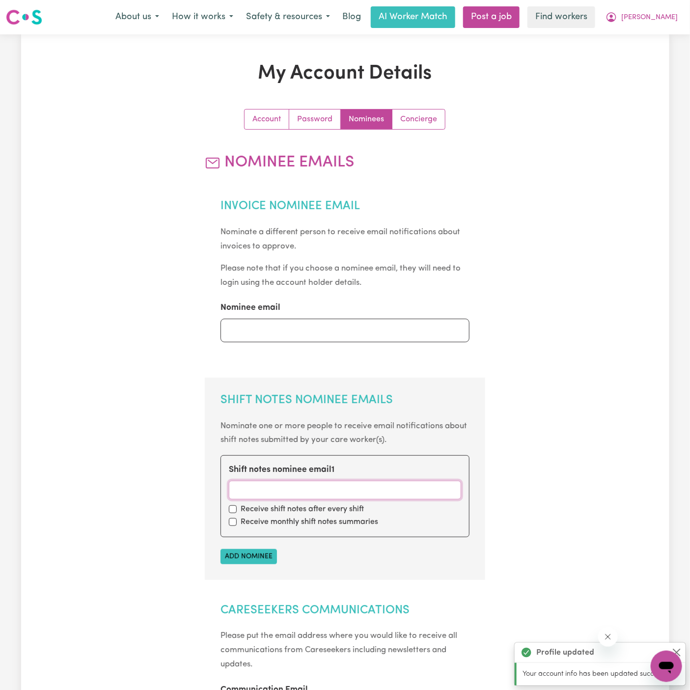
click at [261, 486] on input "Shift notes nominee email 1" at bounding box center [345, 489] width 232 height 19
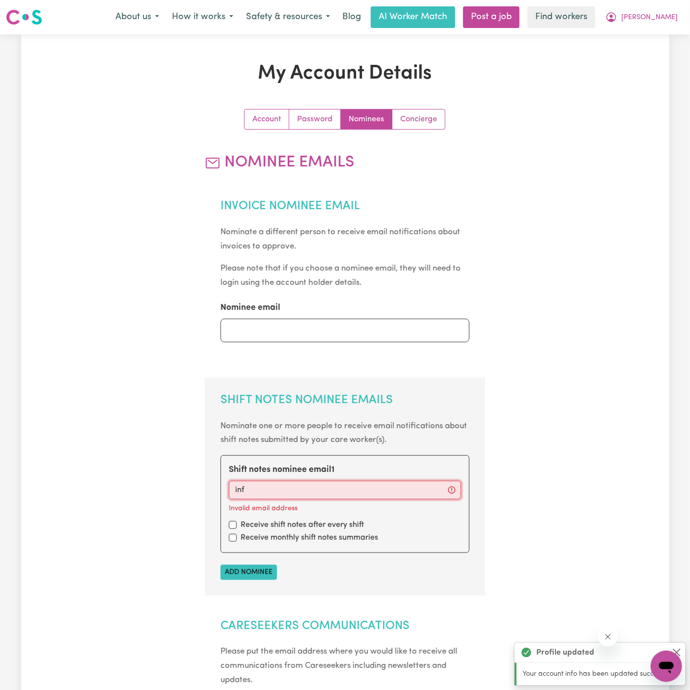
type input "info@vitalityclub.com.au"
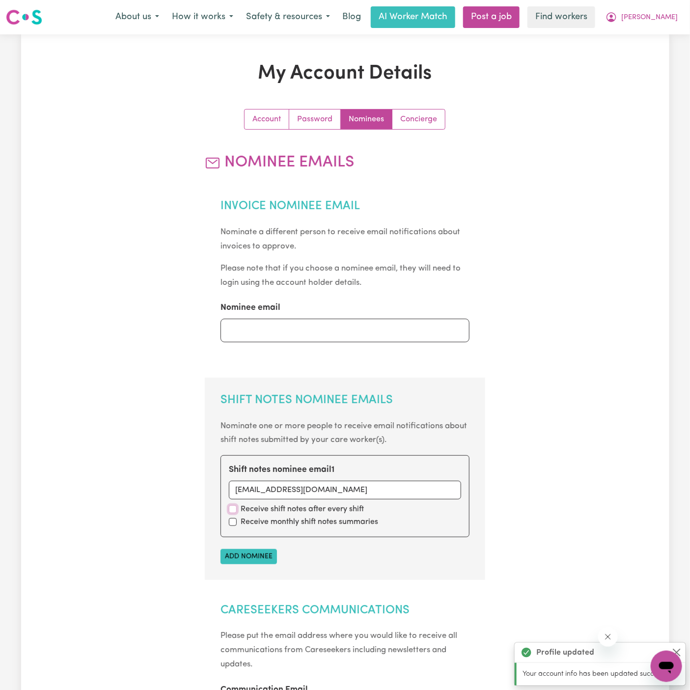
click at [234, 510] on input "checkbox" at bounding box center [233, 509] width 8 height 8
checkbox input "true"
click at [234, 524] on input "checkbox" at bounding box center [233, 522] width 8 height 8
checkbox input "true"
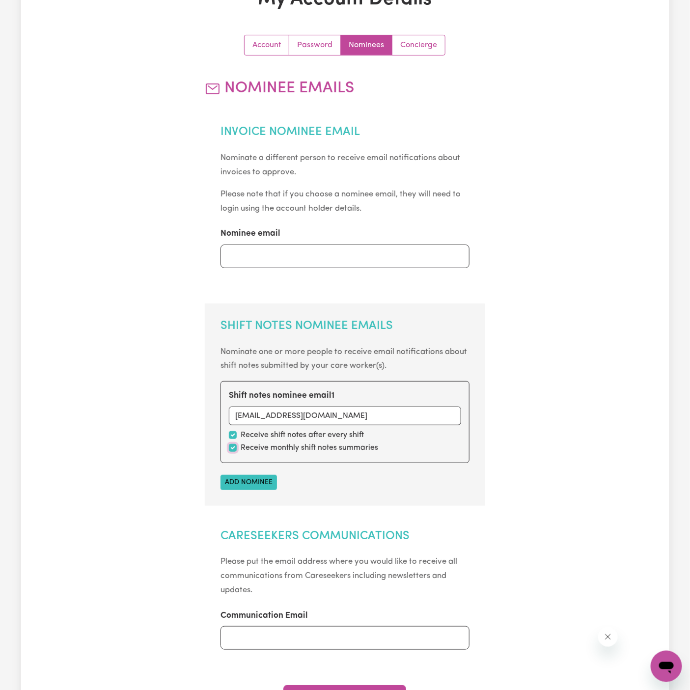
scroll to position [193, 0]
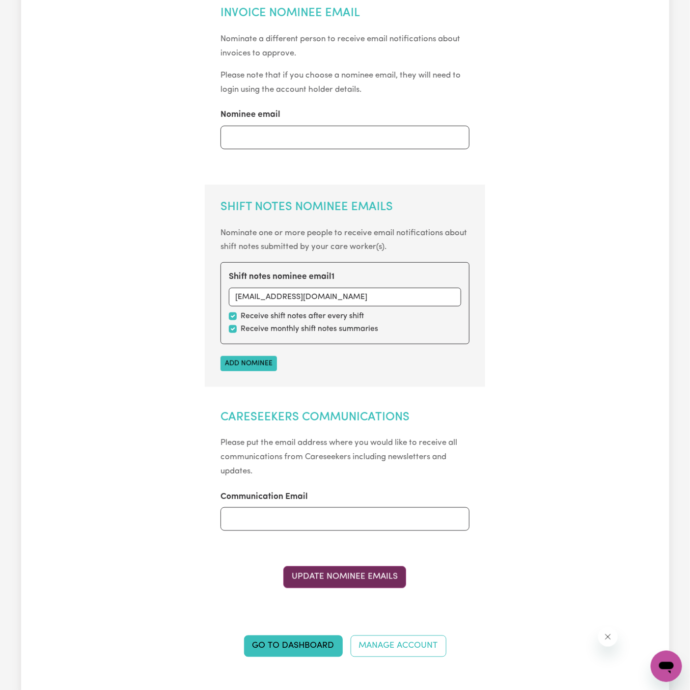
click at [349, 578] on button "Update Nominee Emails" at bounding box center [344, 577] width 123 height 22
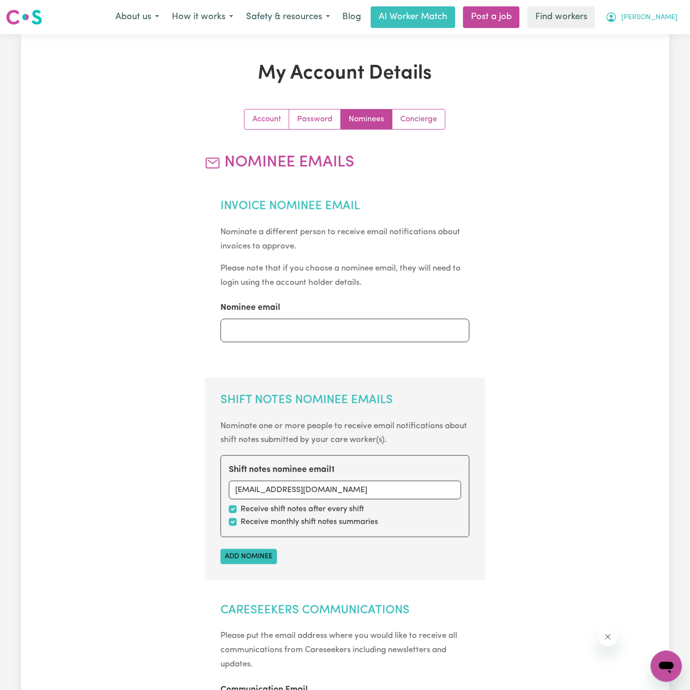
click at [668, 19] on span "[PERSON_NAME]" at bounding box center [649, 17] width 56 height 11
click at [668, 34] on link "My Dashboard" at bounding box center [645, 38] width 78 height 19
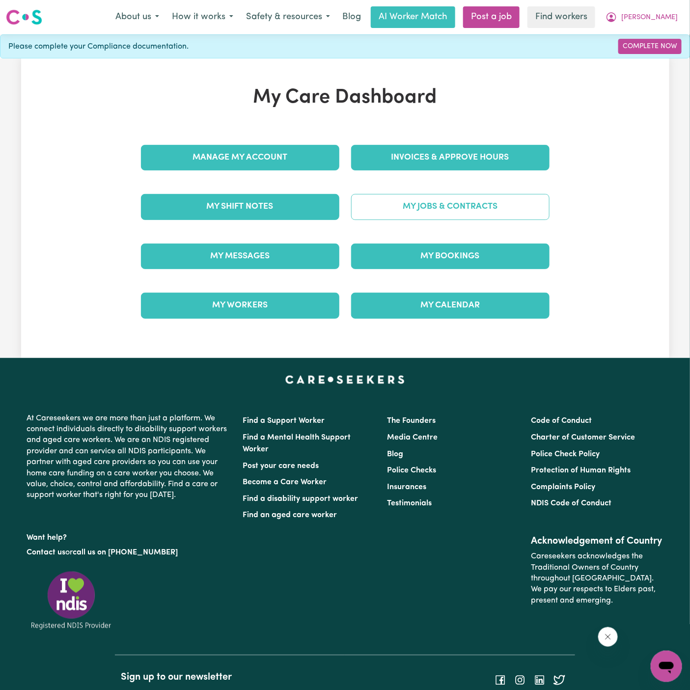
click at [440, 212] on link "My Jobs & Contracts" at bounding box center [450, 207] width 198 height 26
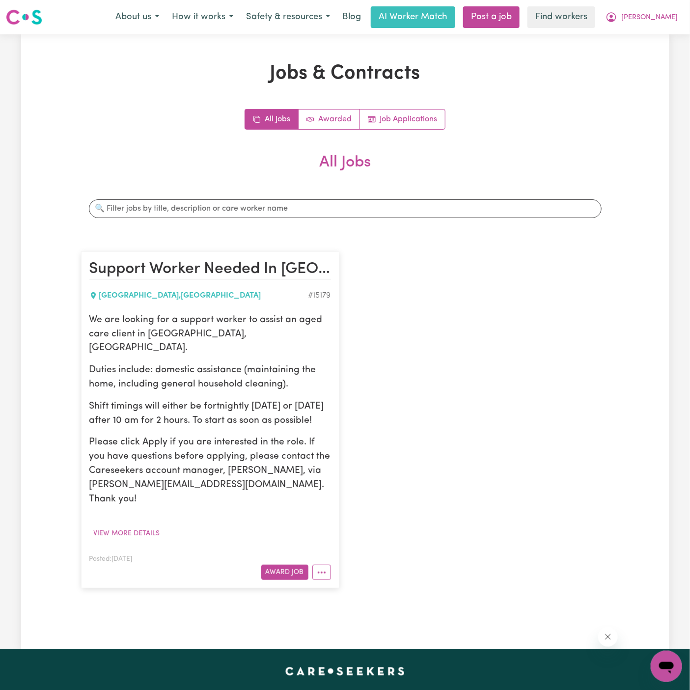
click at [218, 363] on p "Duties include: domestic assistance (maintaining the home, including general ho…" at bounding box center [209, 377] width 241 height 28
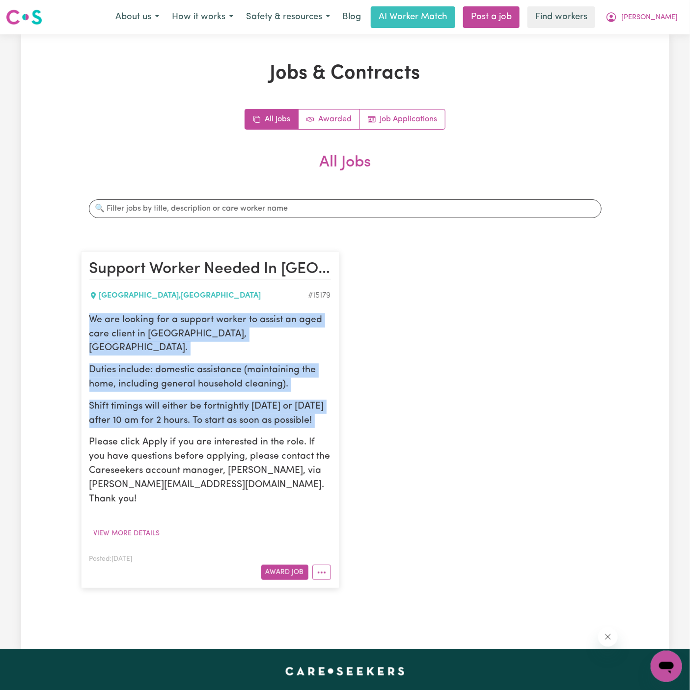
drag, startPoint x: 87, startPoint y: 318, endPoint x: 199, endPoint y: 427, distance: 156.9
click at [199, 427] on article "Support Worker Needed In Bondi Beach, NSW BONDI BEACH , New South Wales # 15179…" at bounding box center [210, 419] width 258 height 337
copy div "We are looking for a support worker to assist an aged care client in Bondi Beac…"
click at [668, 21] on span "[PERSON_NAME]" at bounding box center [649, 17] width 56 height 11
click at [668, 34] on link "My Dashboard" at bounding box center [645, 38] width 78 height 19
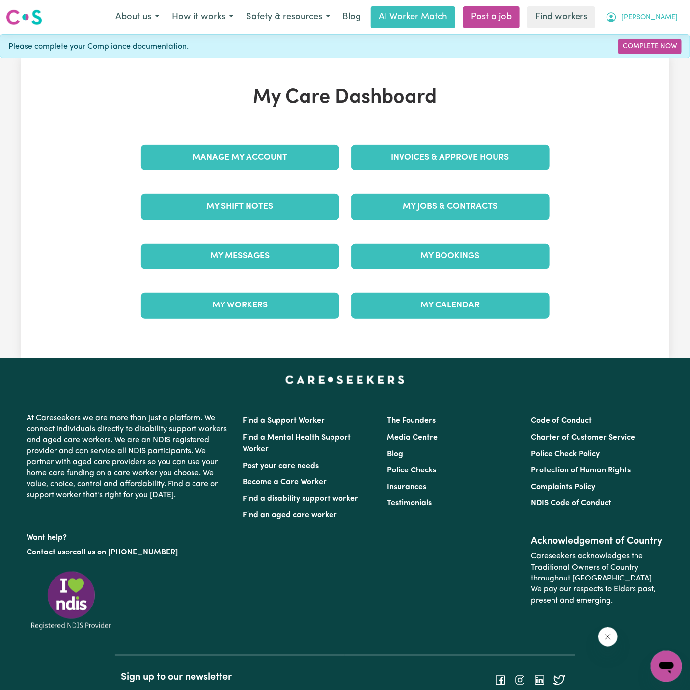
click at [668, 12] on button "[PERSON_NAME]" at bounding box center [641, 17] width 85 height 21
click at [667, 53] on link "Logout" at bounding box center [645, 56] width 78 height 19
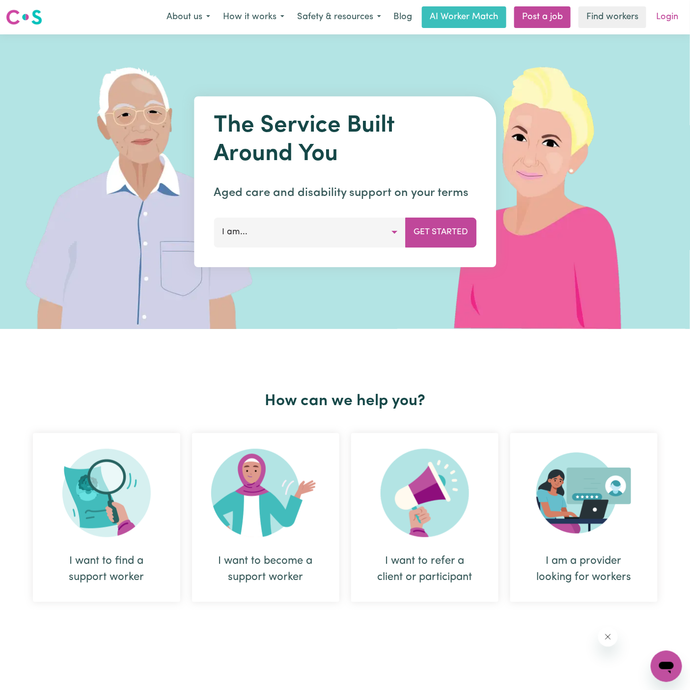
click at [671, 22] on link "Login" at bounding box center [667, 17] width 34 height 22
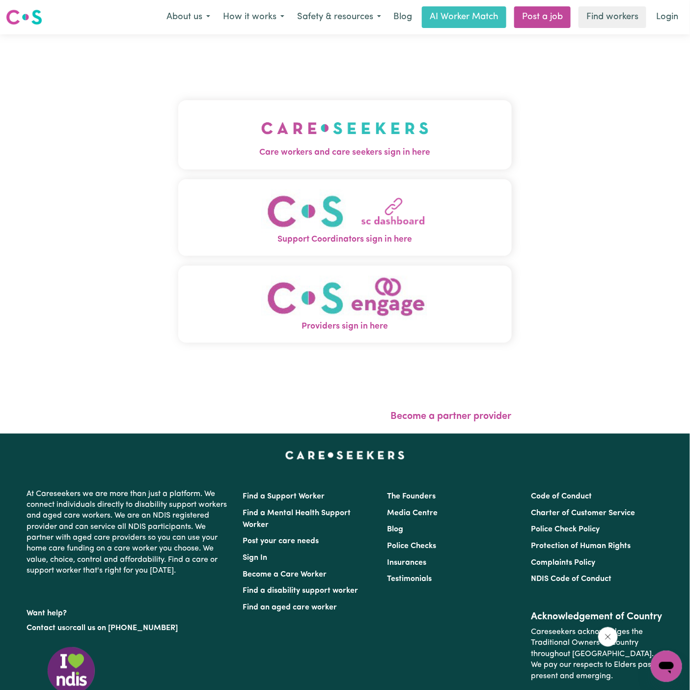
click at [335, 128] on img "Care workers and care seekers sign in here" at bounding box center [344, 128] width 167 height 36
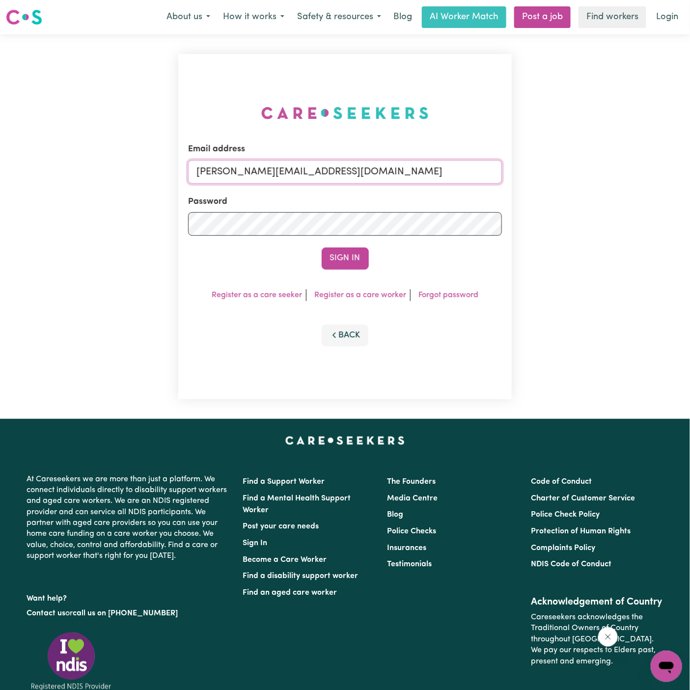
click at [388, 179] on input "dyan@careseekers.com.au" at bounding box center [345, 172] width 314 height 24
click at [381, 169] on input "dyan@careseekers.com.au" at bounding box center [345, 172] width 314 height 24
drag, startPoint x: 247, startPoint y: 175, endPoint x: 659, endPoint y: 178, distance: 411.7
click at [659, 178] on div "Email address superuser~BarbaraMakomaskaYSHCP@careseekers.com.au Password Sign …" at bounding box center [345, 226] width 690 height 384
click at [321, 247] on button "Sign In" at bounding box center [344, 258] width 47 height 22
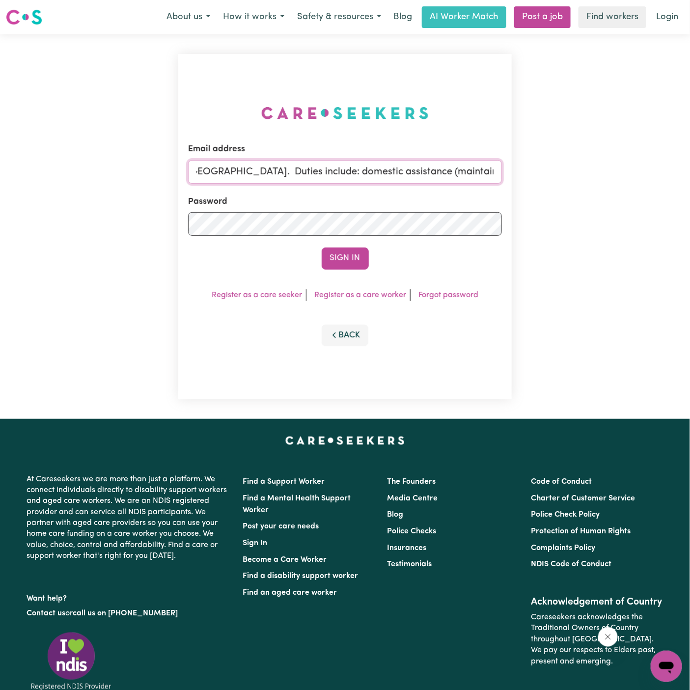
drag, startPoint x: 247, startPoint y: 173, endPoint x: 593, endPoint y: 209, distance: 347.8
click at [593, 209] on div "Email address superuser~Hi [FIRST_NAME], We are looking for a support worker to…" at bounding box center [345, 226] width 690 height 384
paste input "SheilaNewhouseVC@careseekers.com.au"
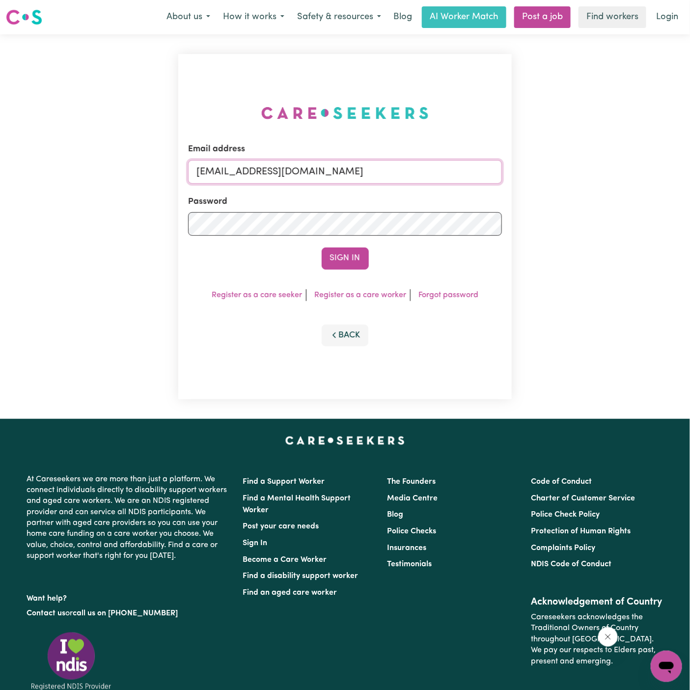
type input "superuser~SheilaNewhouseVC@careseekers.com.au"
click at [321, 247] on button "Sign In" at bounding box center [344, 258] width 47 height 22
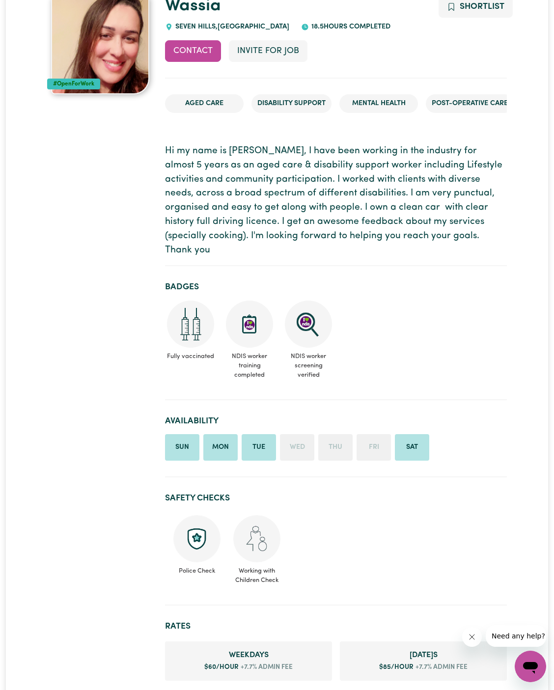
scroll to position [285, 0]
